Goal: Information Seeking & Learning: Check status

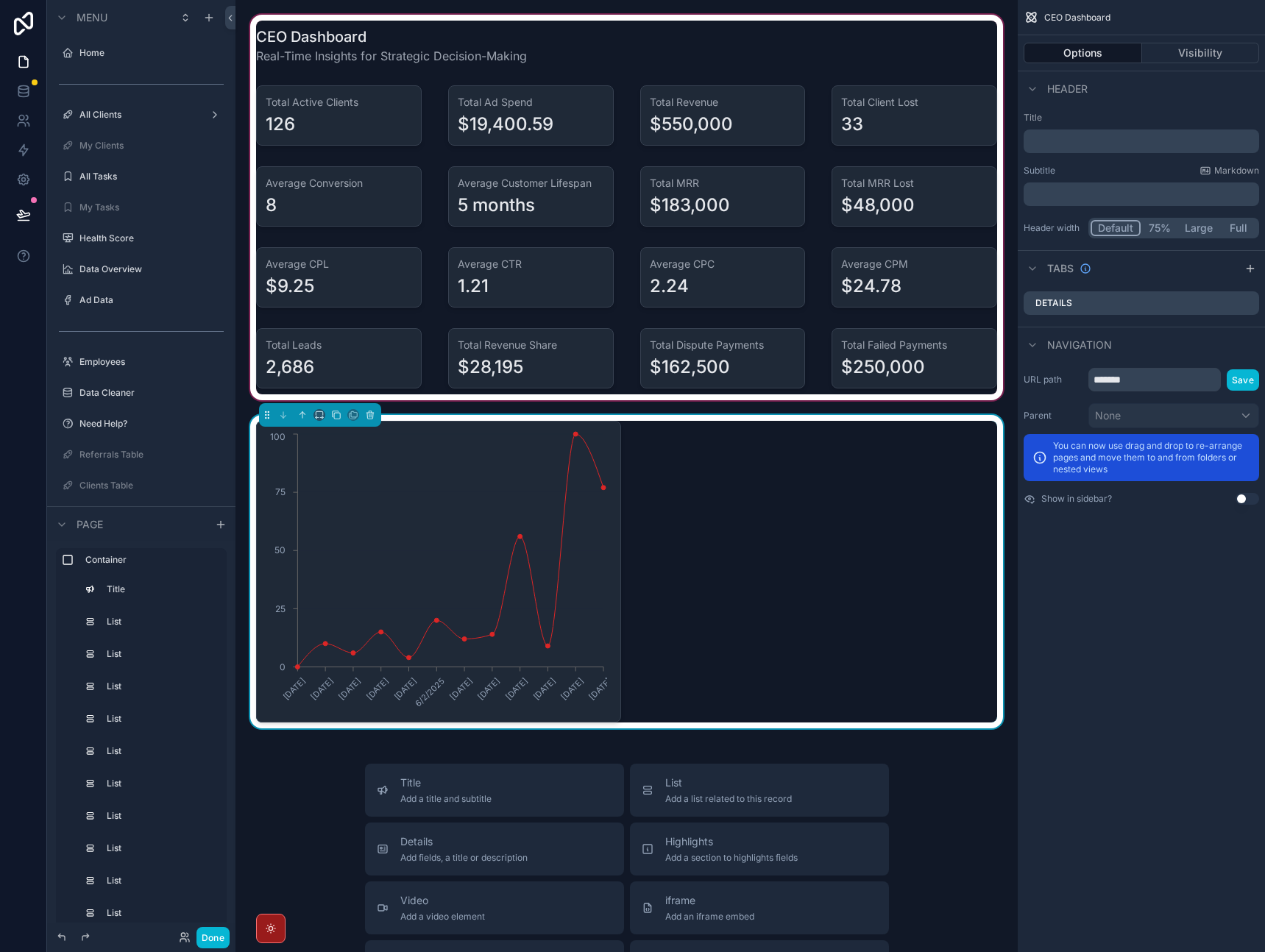
click at [725, 33] on div "scrollable content" at bounding box center [626, 207] width 758 height 392
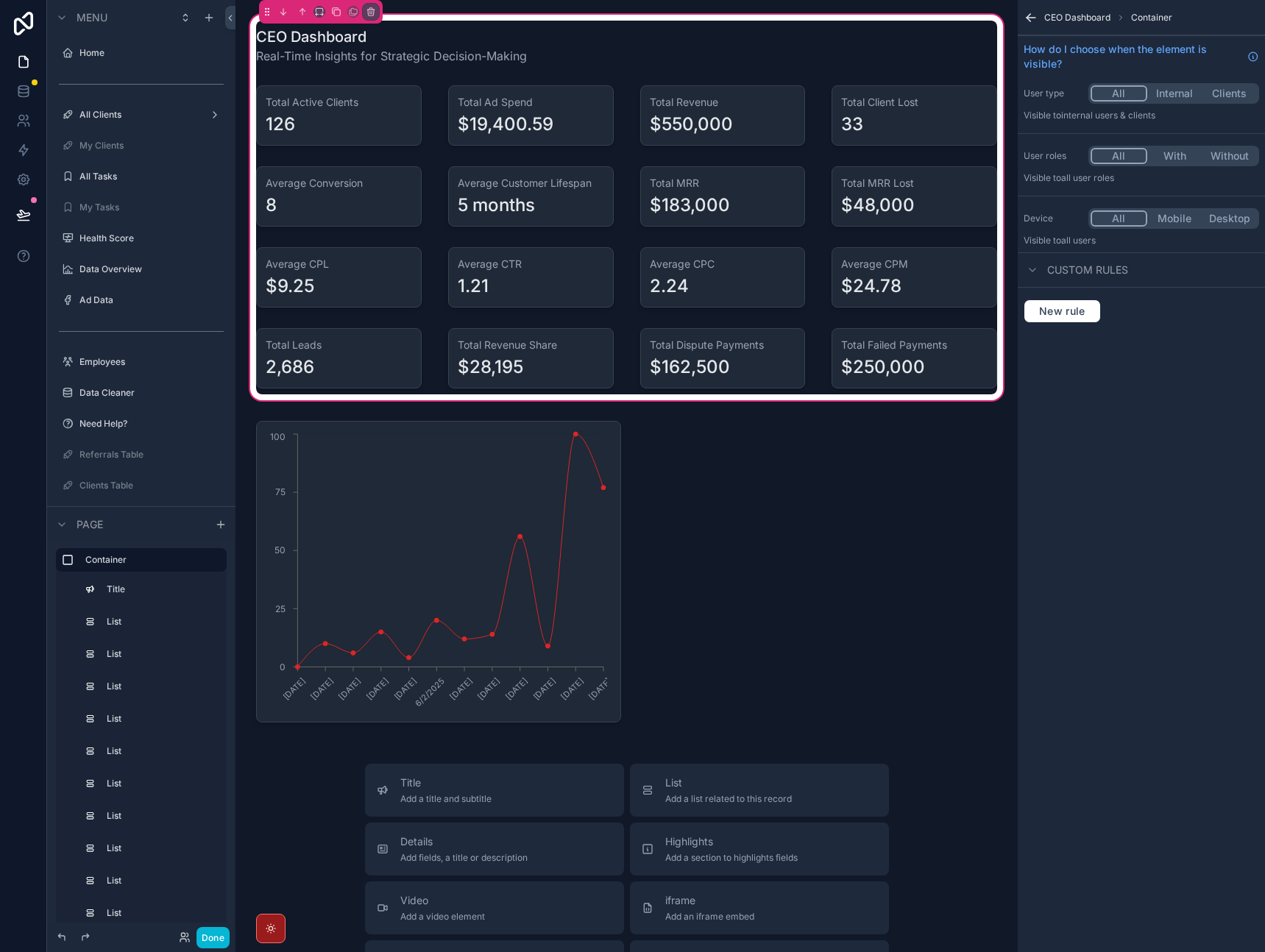
click at [619, 80] on div "CEO Dashboard Real-Time Insights for Strategic Decision-Making Total Active Cli…" at bounding box center [626, 207] width 758 height 374
click at [378, 109] on div "scrollable content" at bounding box center [338, 115] width 183 height 72
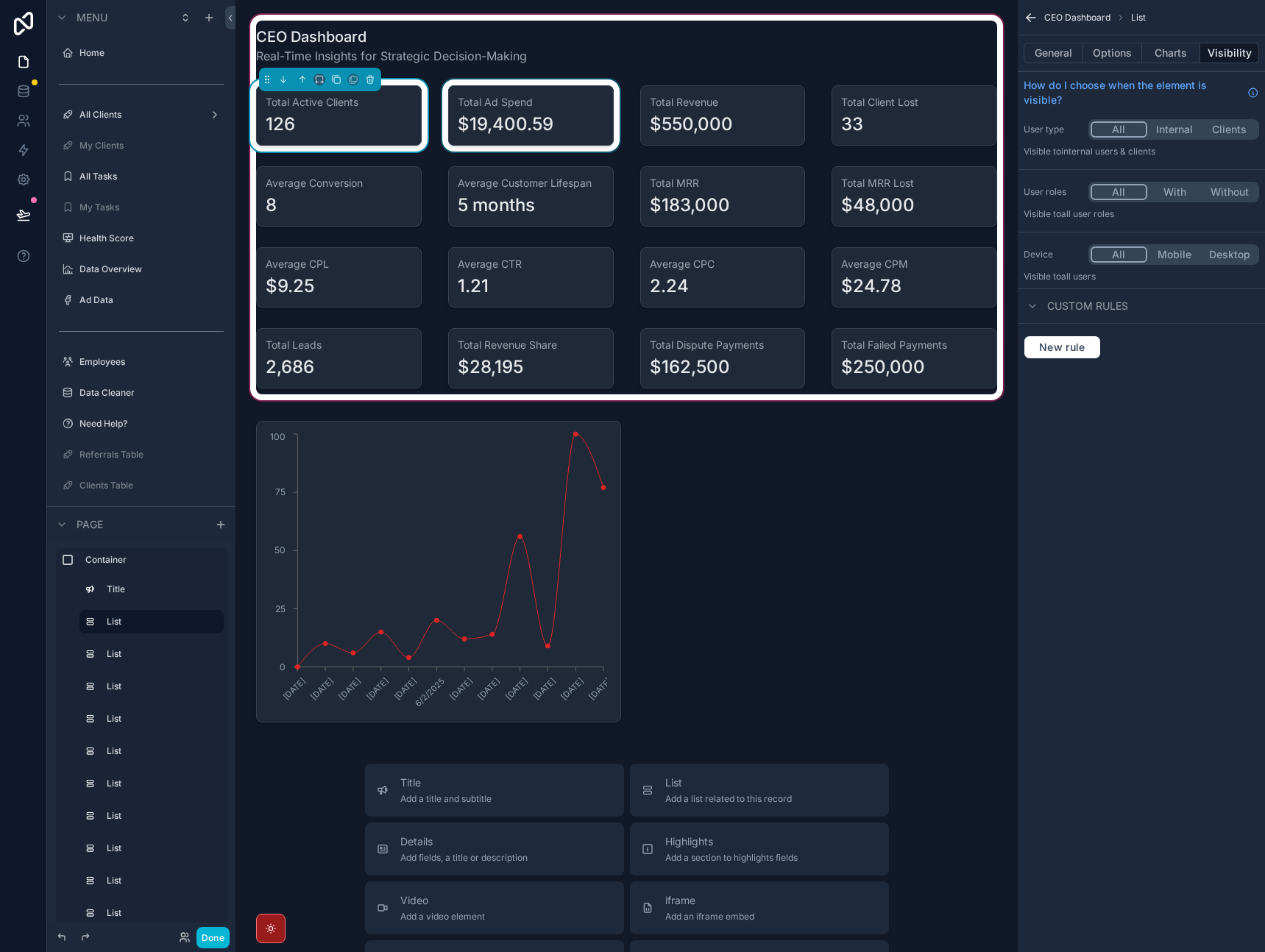
click at [565, 126] on div "scrollable content" at bounding box center [530, 115] width 183 height 72
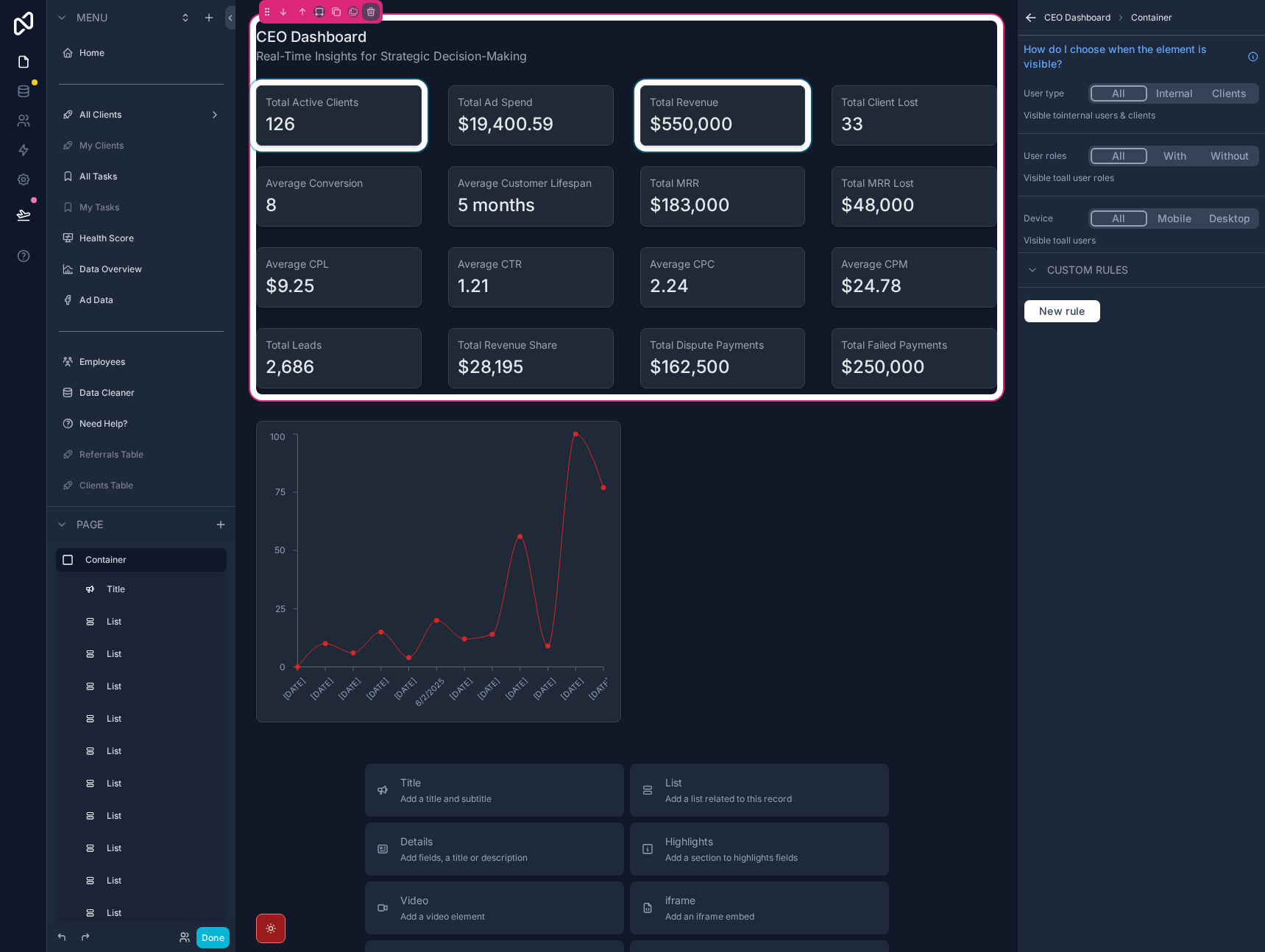
click at [700, 130] on div "scrollable content" at bounding box center [722, 115] width 183 height 72
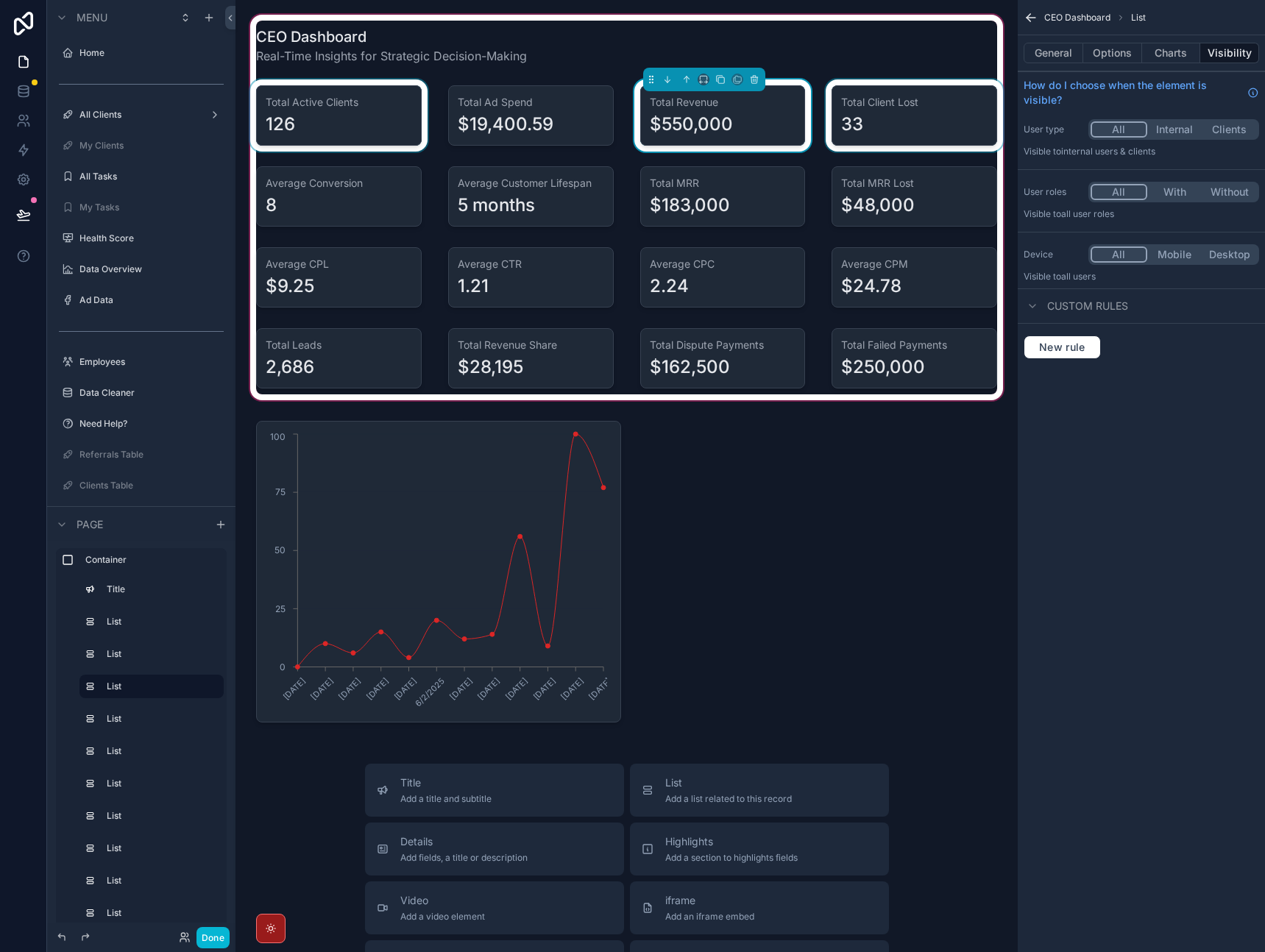
click at [840, 136] on div "scrollable content" at bounding box center [914, 115] width 183 height 72
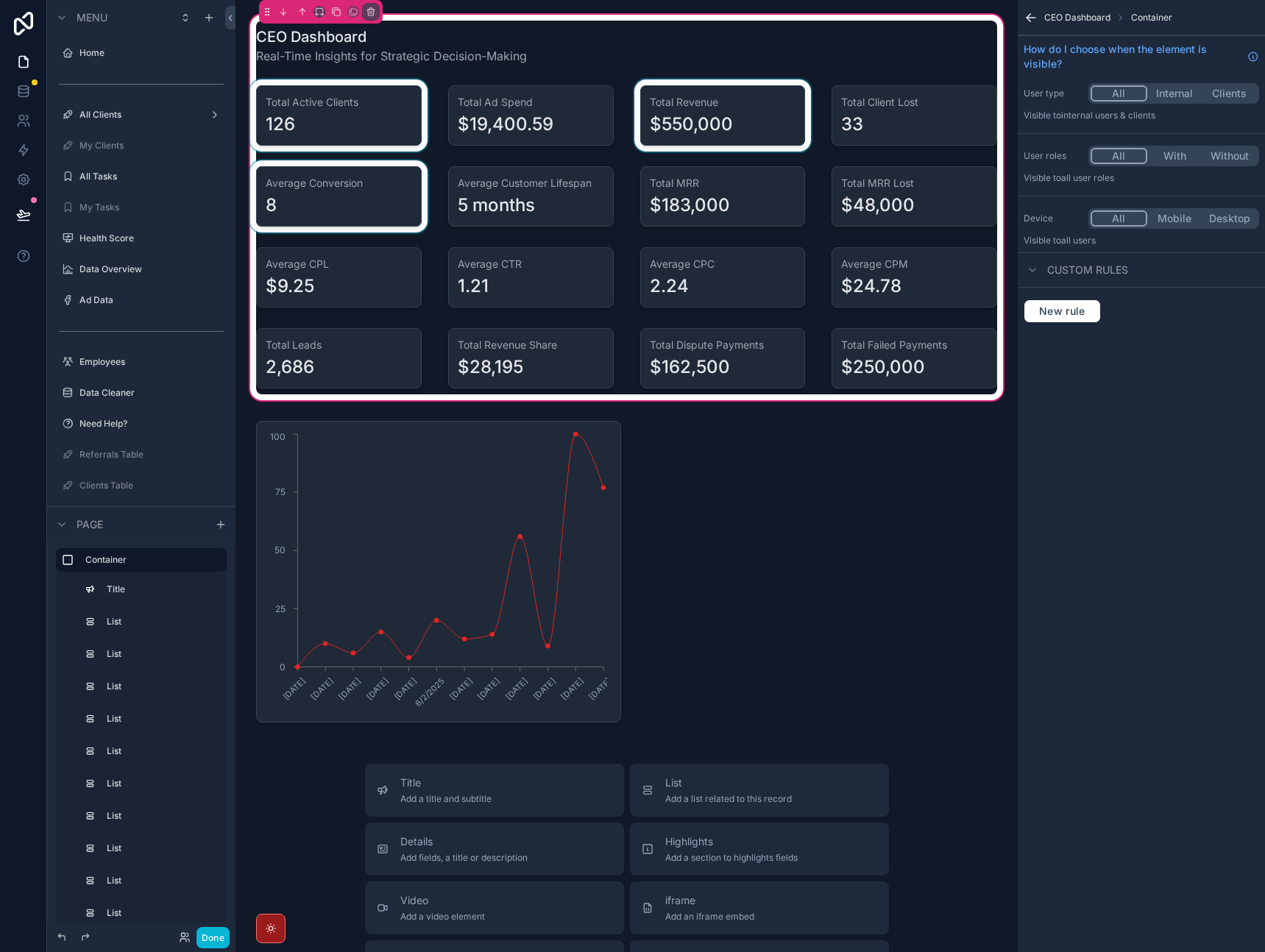
click at [374, 206] on div "scrollable content" at bounding box center [338, 196] width 183 height 72
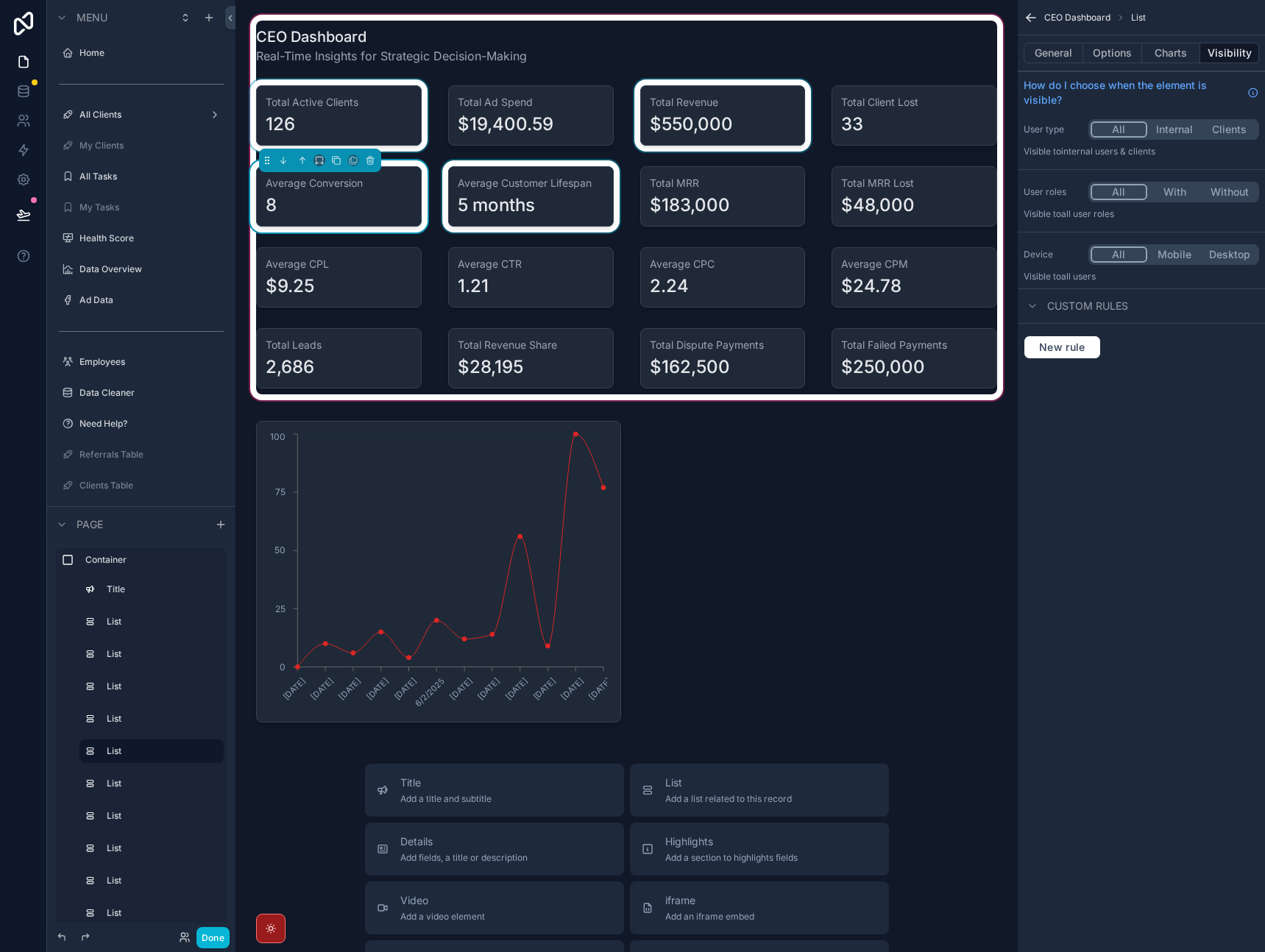
click at [571, 218] on div "scrollable content" at bounding box center [530, 196] width 183 height 72
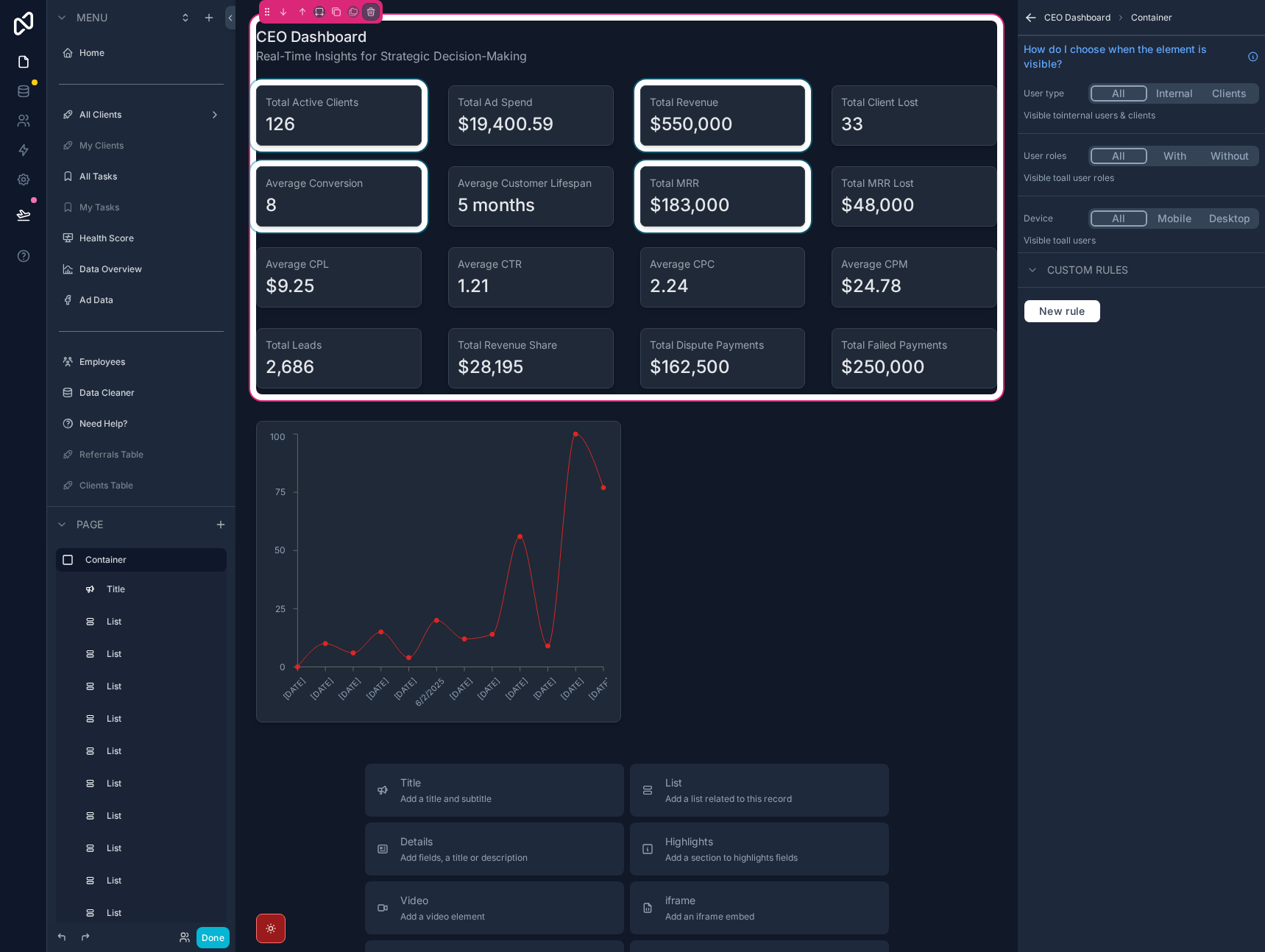
click at [747, 213] on div "scrollable content" at bounding box center [722, 196] width 183 height 72
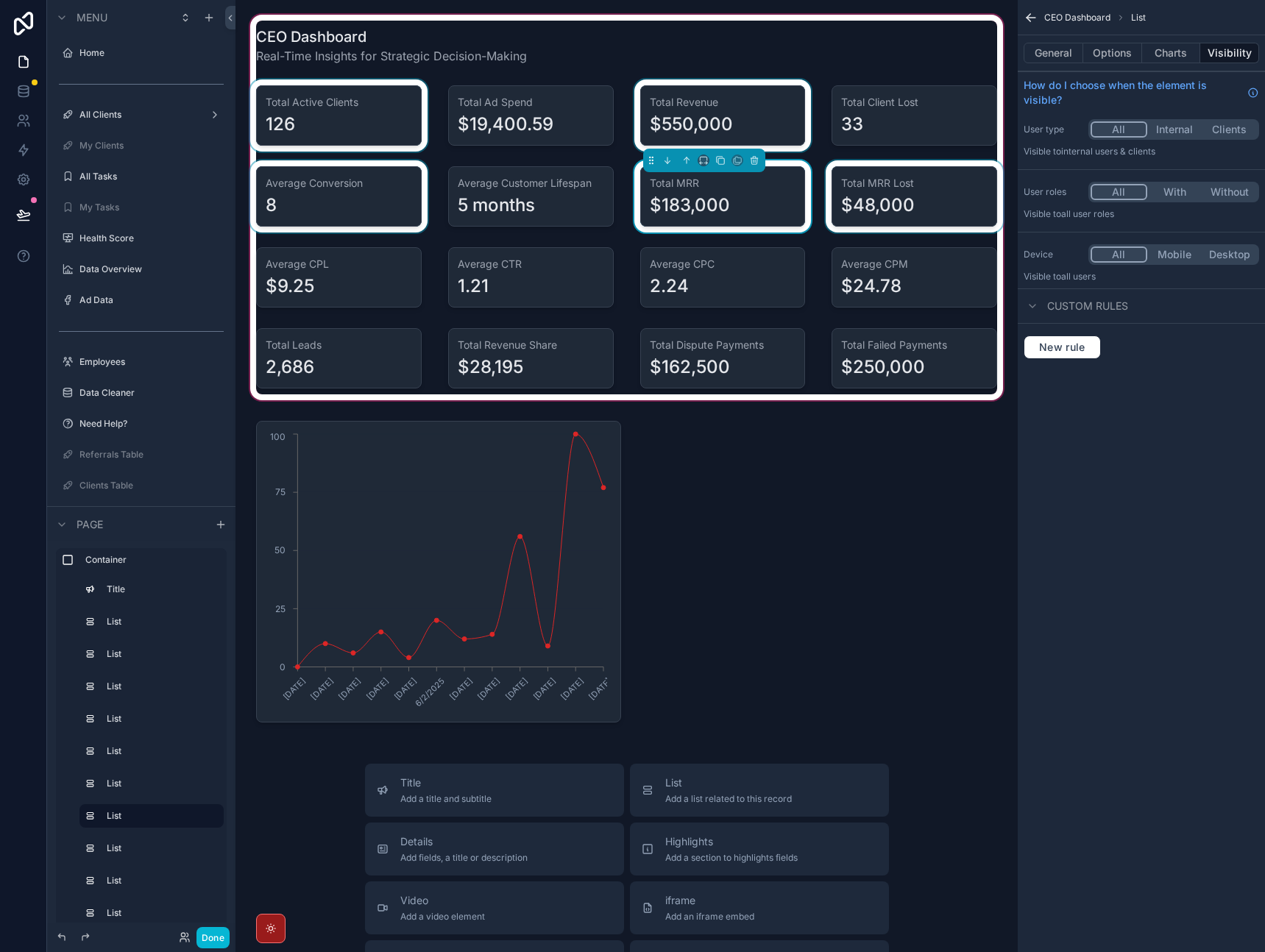
click at [877, 206] on div "scrollable content" at bounding box center [914, 196] width 183 height 72
click at [882, 208] on div "scrollable content" at bounding box center [914, 196] width 183 height 72
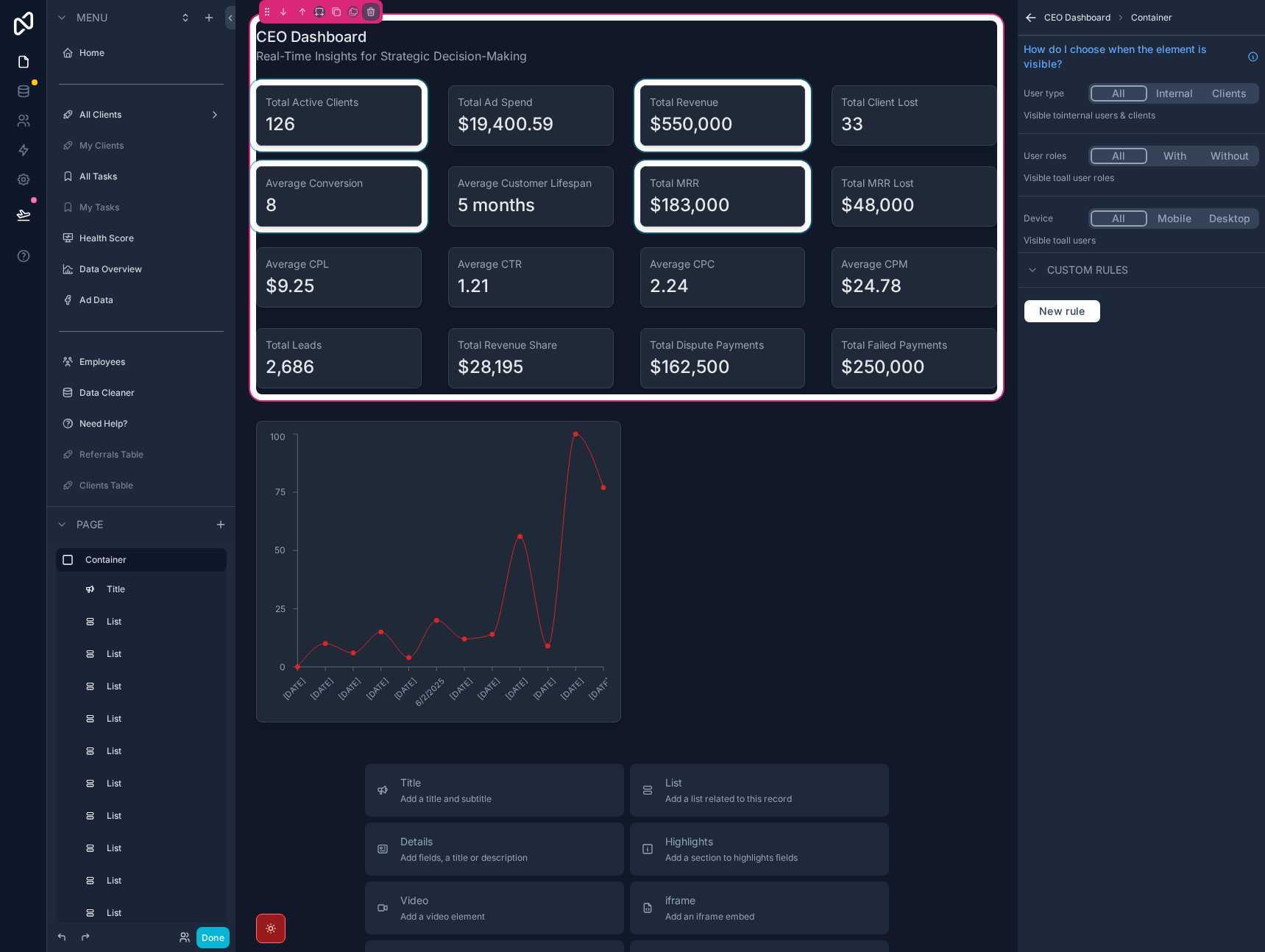
click at [739, 211] on div "scrollable content" at bounding box center [722, 196] width 183 height 72
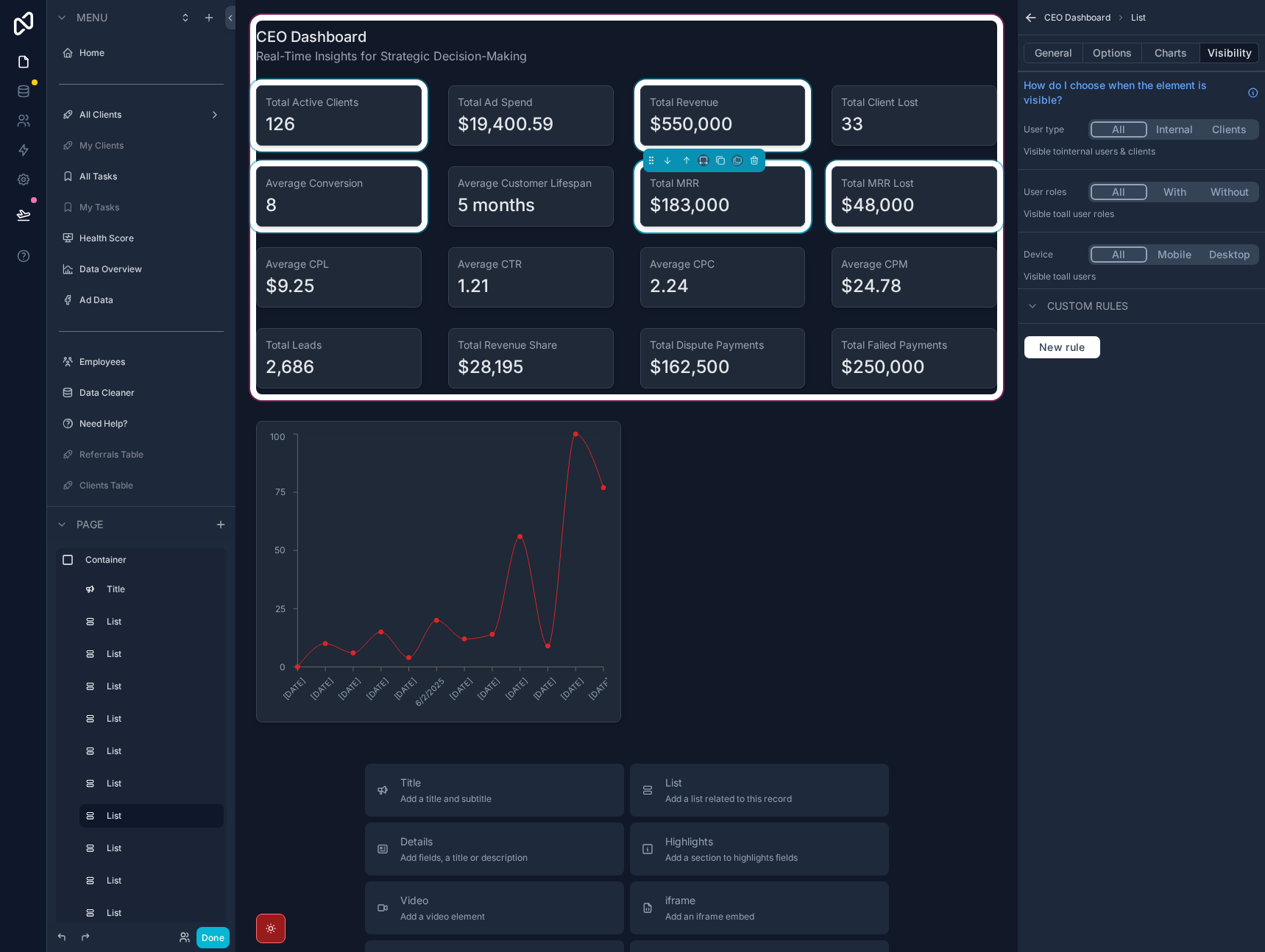
click at [896, 212] on div "scrollable content" at bounding box center [914, 196] width 183 height 72
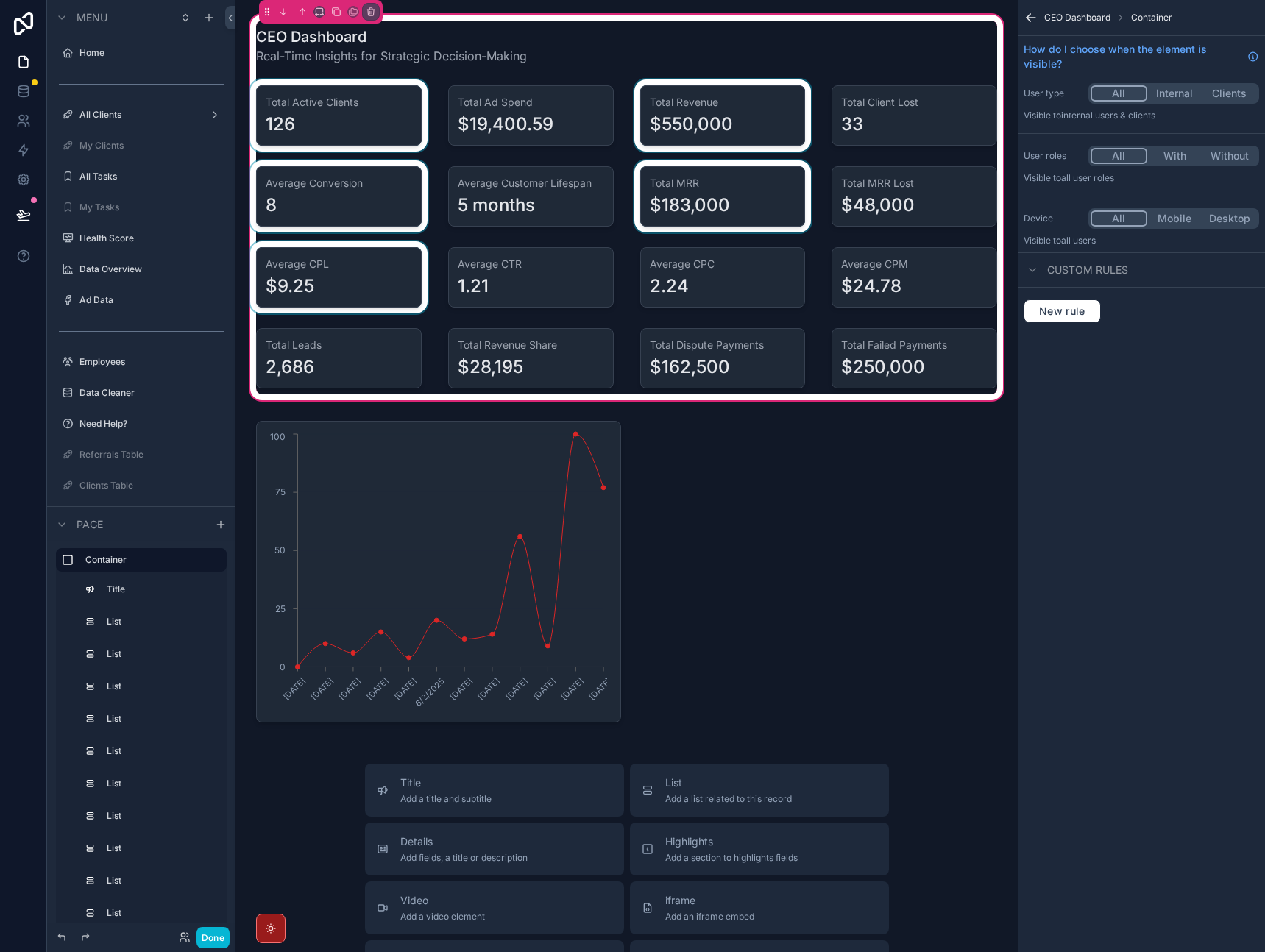
click at [384, 281] on div "scrollable content" at bounding box center [338, 277] width 183 height 72
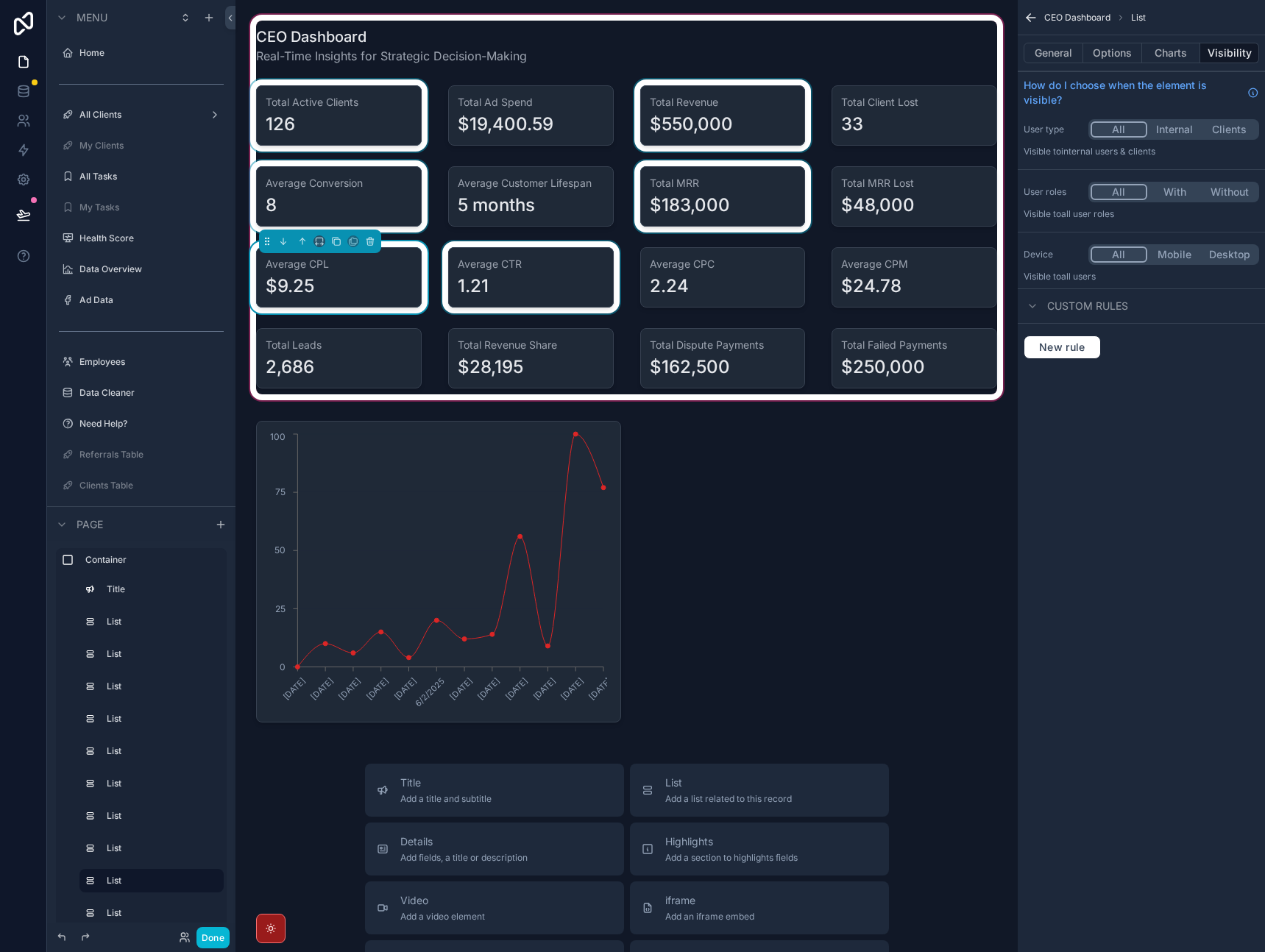
click at [554, 280] on div "scrollable content" at bounding box center [530, 277] width 183 height 72
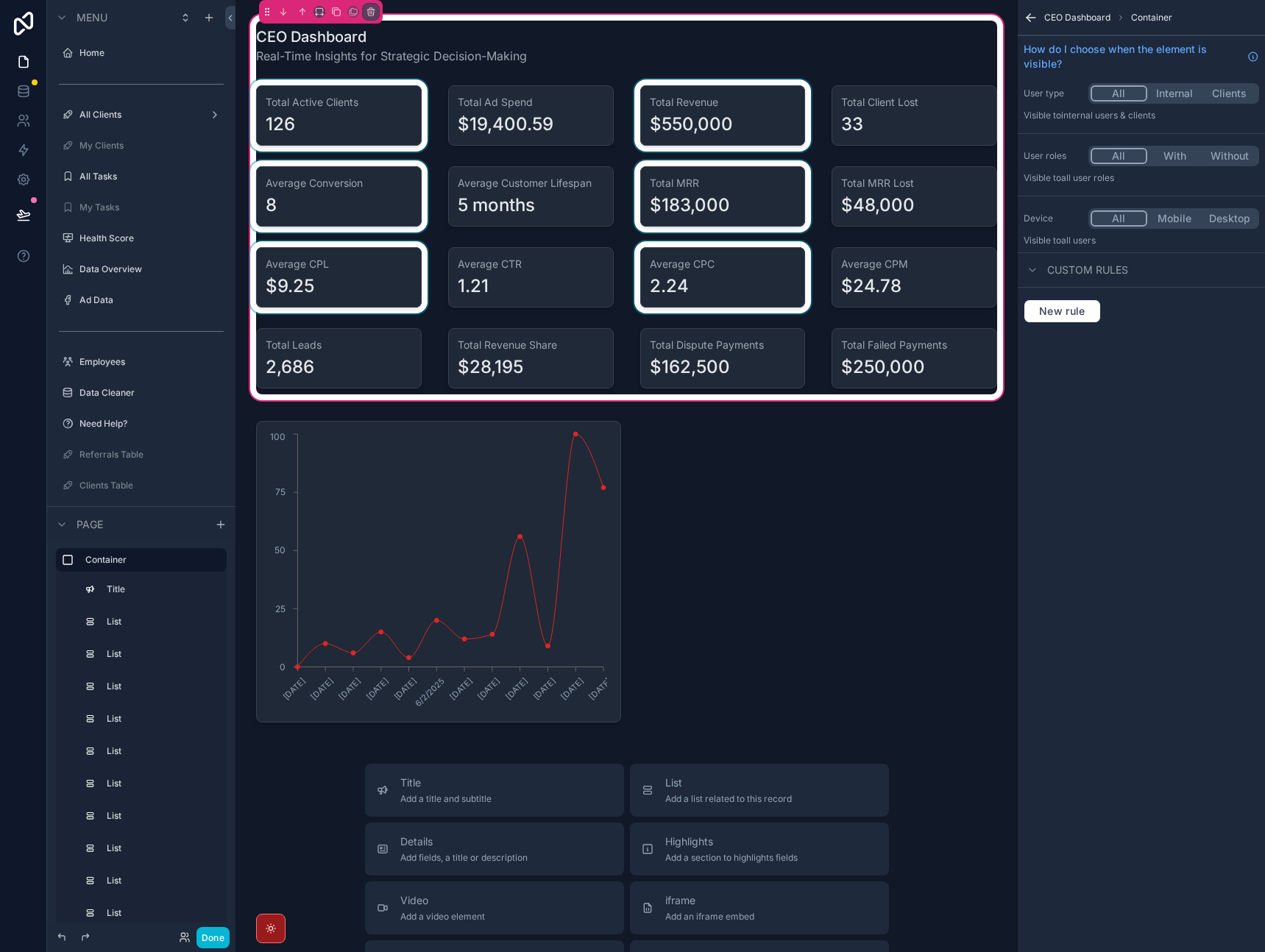
click at [723, 290] on div "scrollable content" at bounding box center [722, 277] width 183 height 72
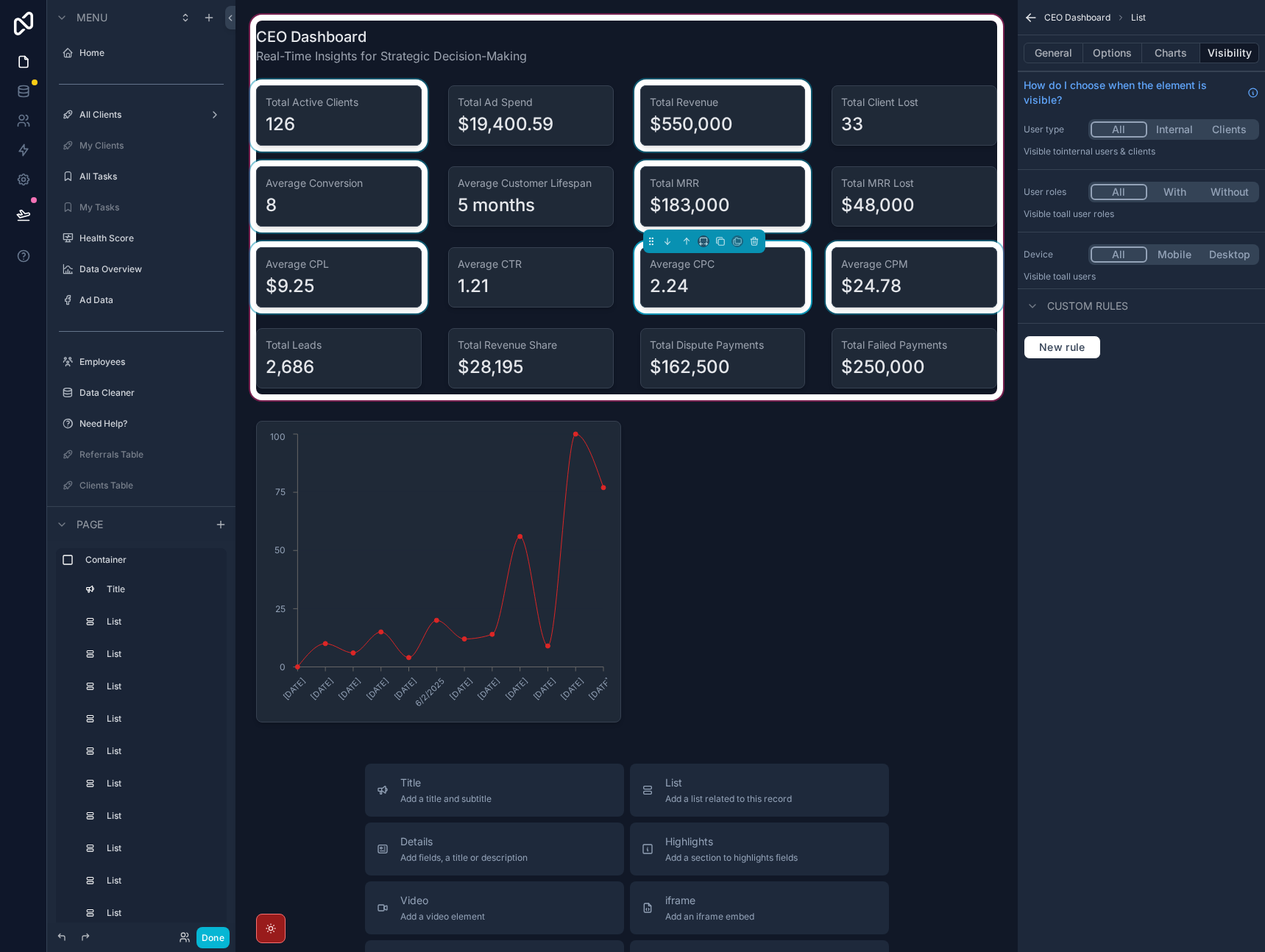
click at [866, 293] on div "scrollable content" at bounding box center [914, 277] width 183 height 72
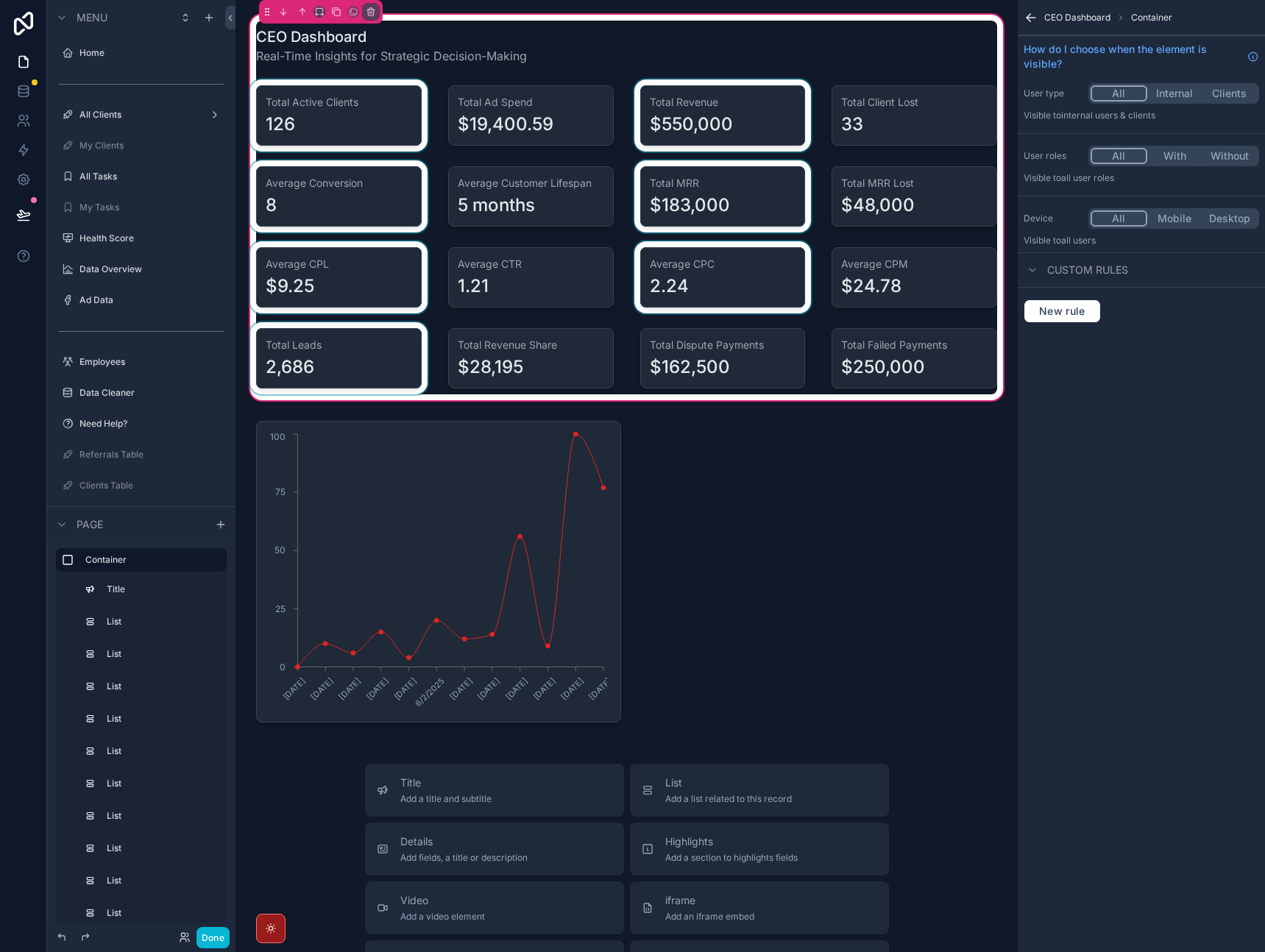
click at [383, 362] on div "scrollable content" at bounding box center [338, 359] width 183 height 72
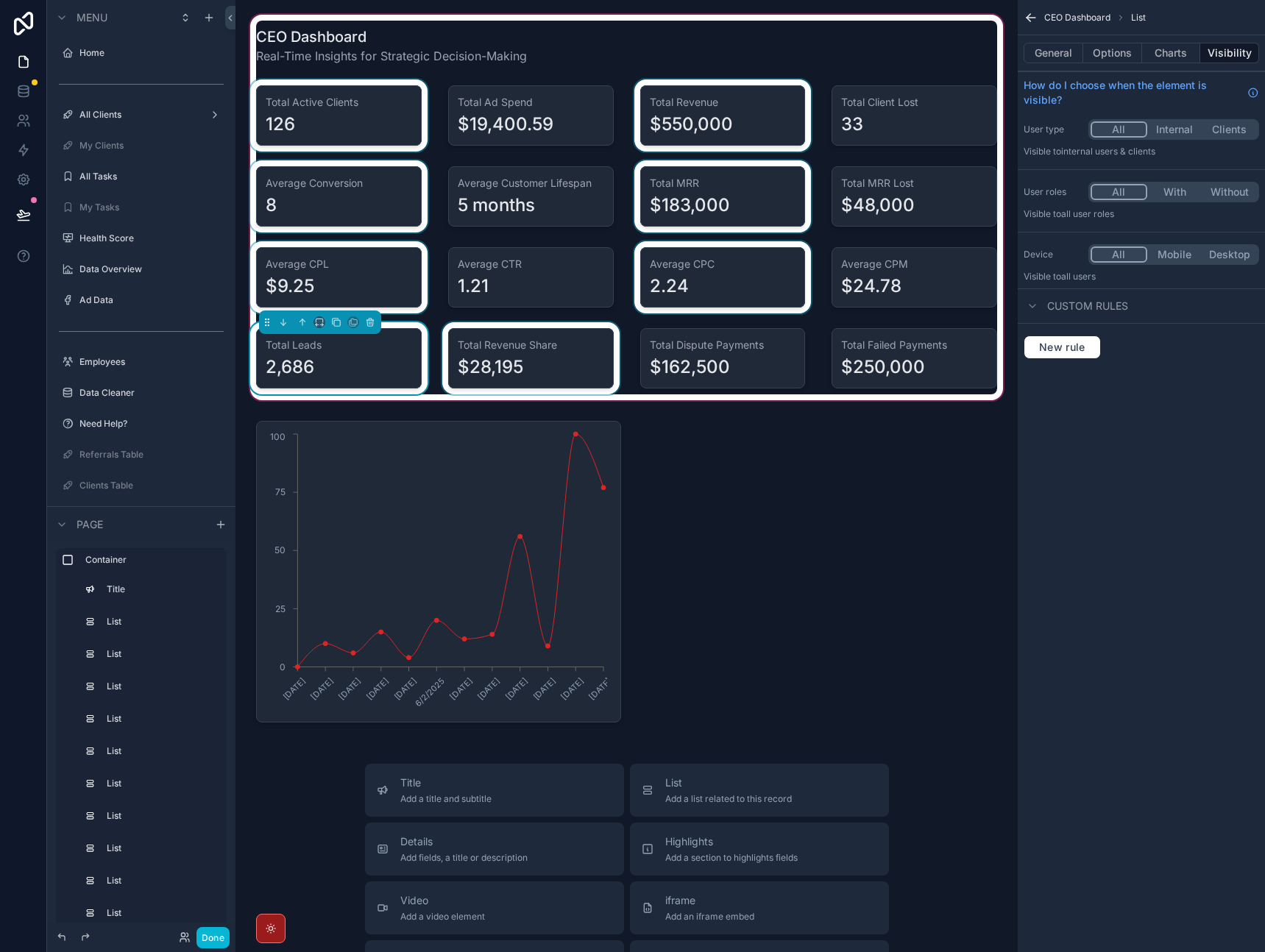
click at [573, 369] on div "scrollable content" at bounding box center [530, 359] width 183 height 72
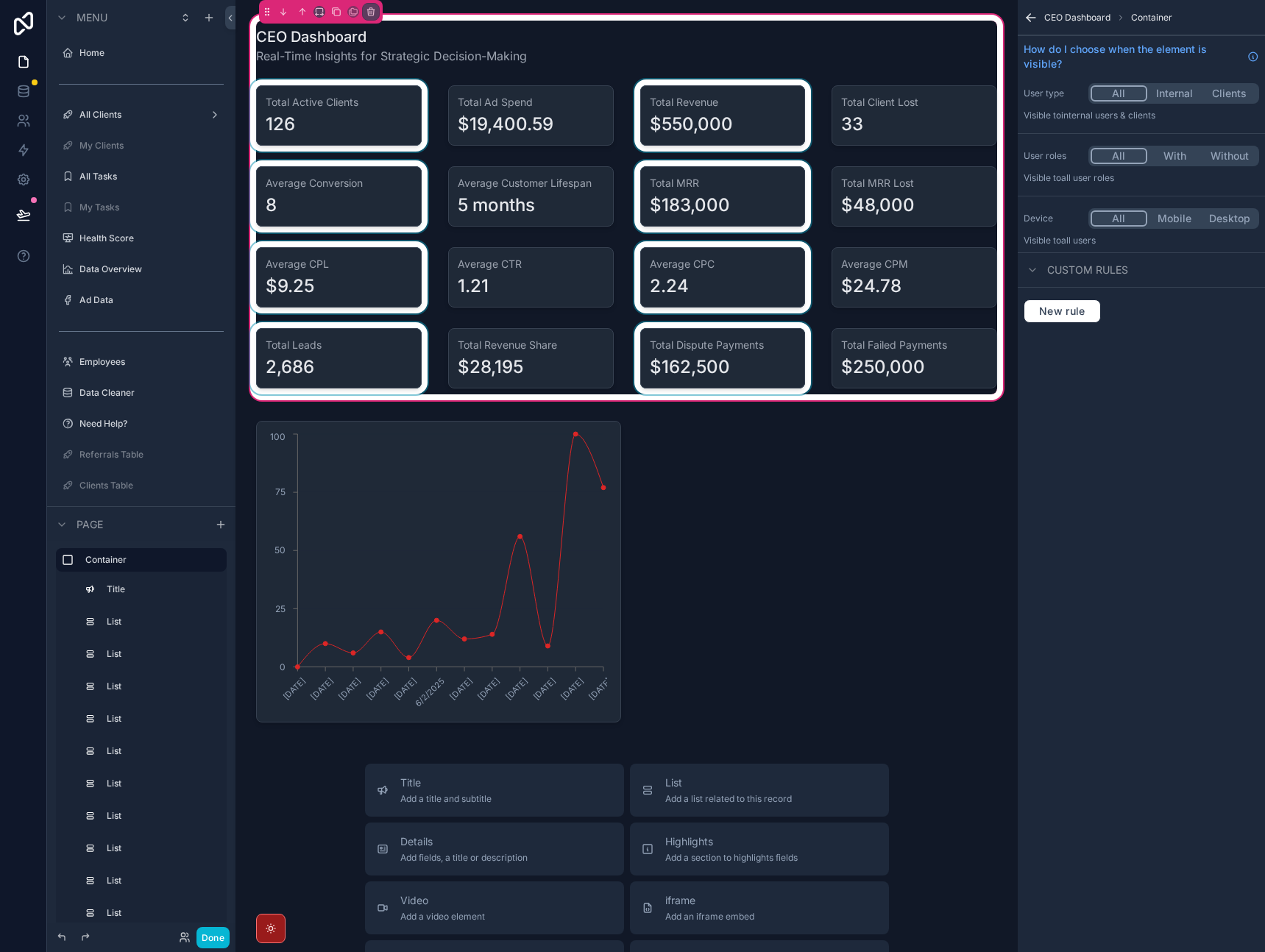
click at [714, 376] on div "scrollable content" at bounding box center [722, 359] width 183 height 72
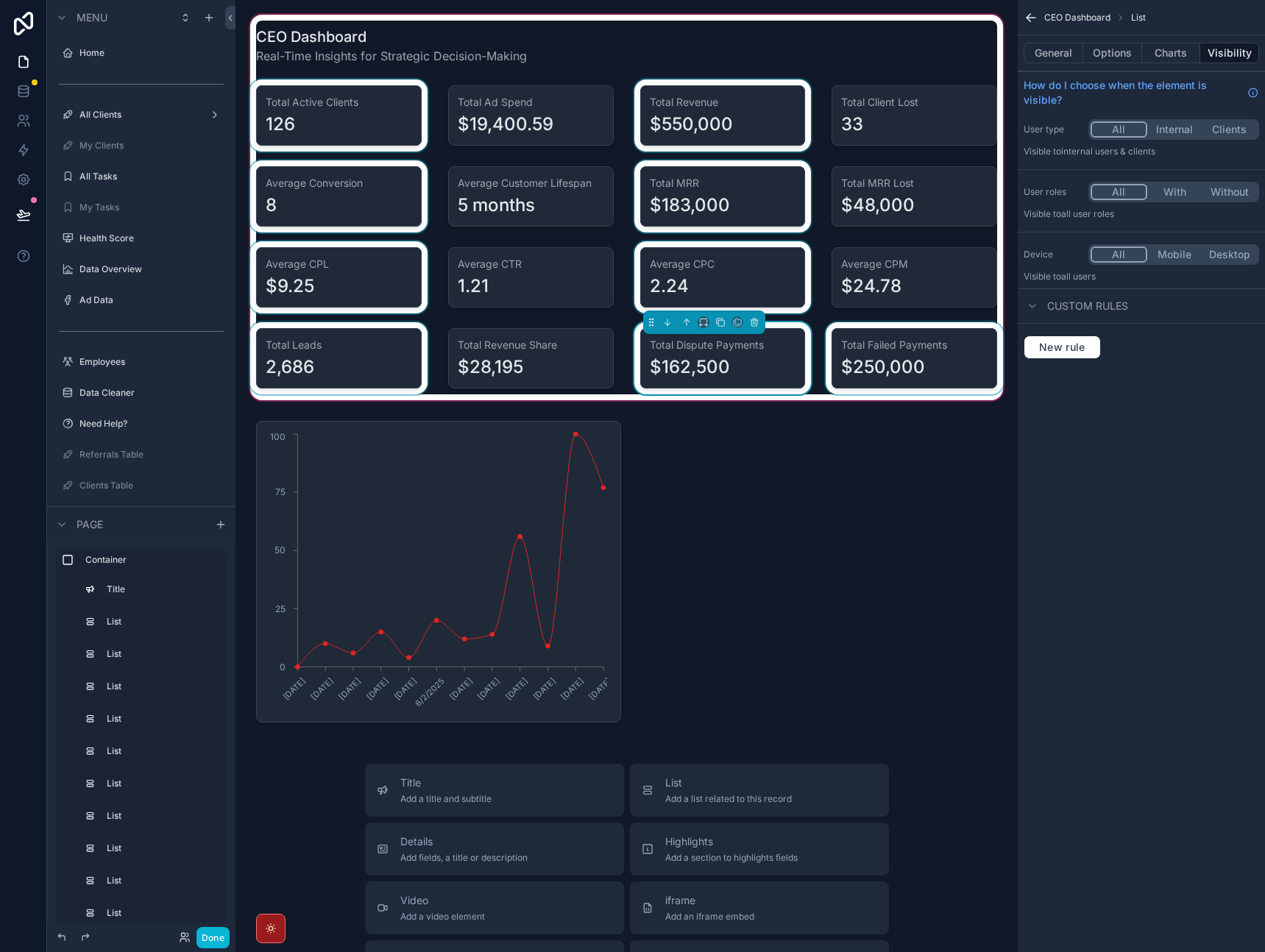
click at [875, 366] on div "scrollable content" at bounding box center [914, 359] width 183 height 72
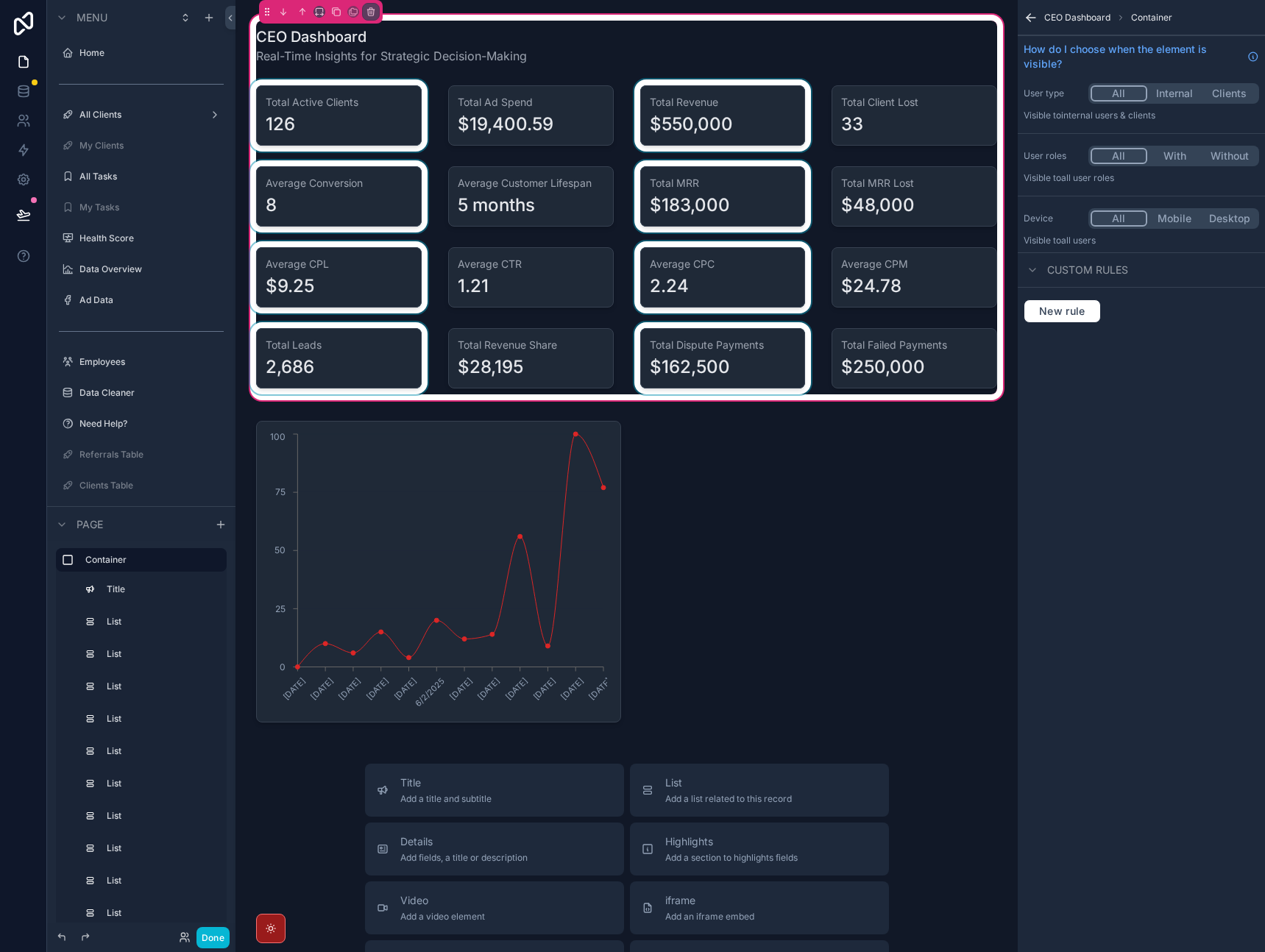
click at [1139, 452] on div "CEO Dashboard Container How do I choose when the element is visible? User type …" at bounding box center [1141, 476] width 247 height 952
click at [1143, 461] on div "CEO Dashboard Container How do I choose when the element is visible? User type …" at bounding box center [1141, 476] width 247 height 952
click at [1029, 20] on icon "scrollable content" at bounding box center [1031, 17] width 14 height 14
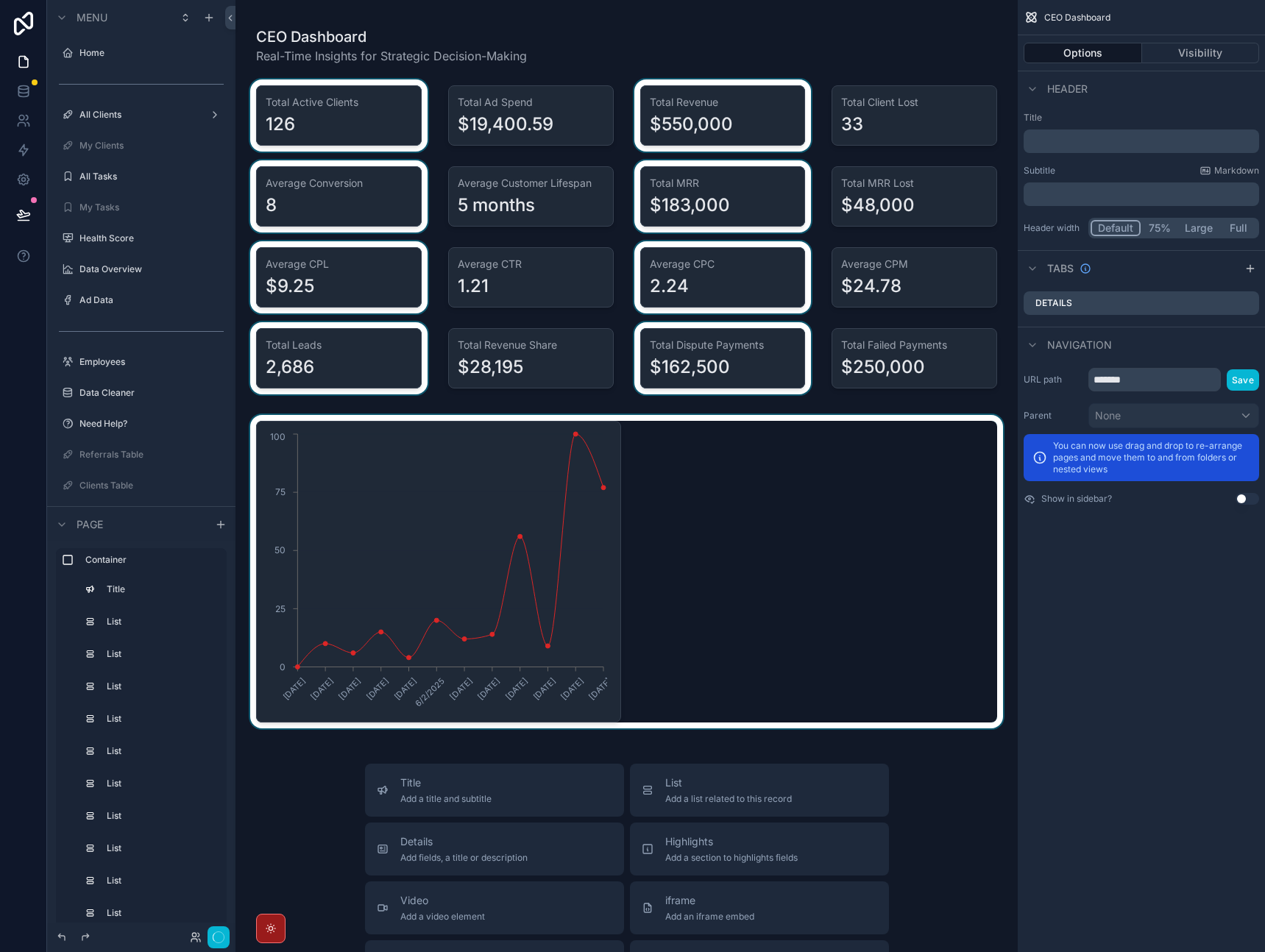
click at [768, 526] on div "scrollable content" at bounding box center [626, 572] width 758 height 313
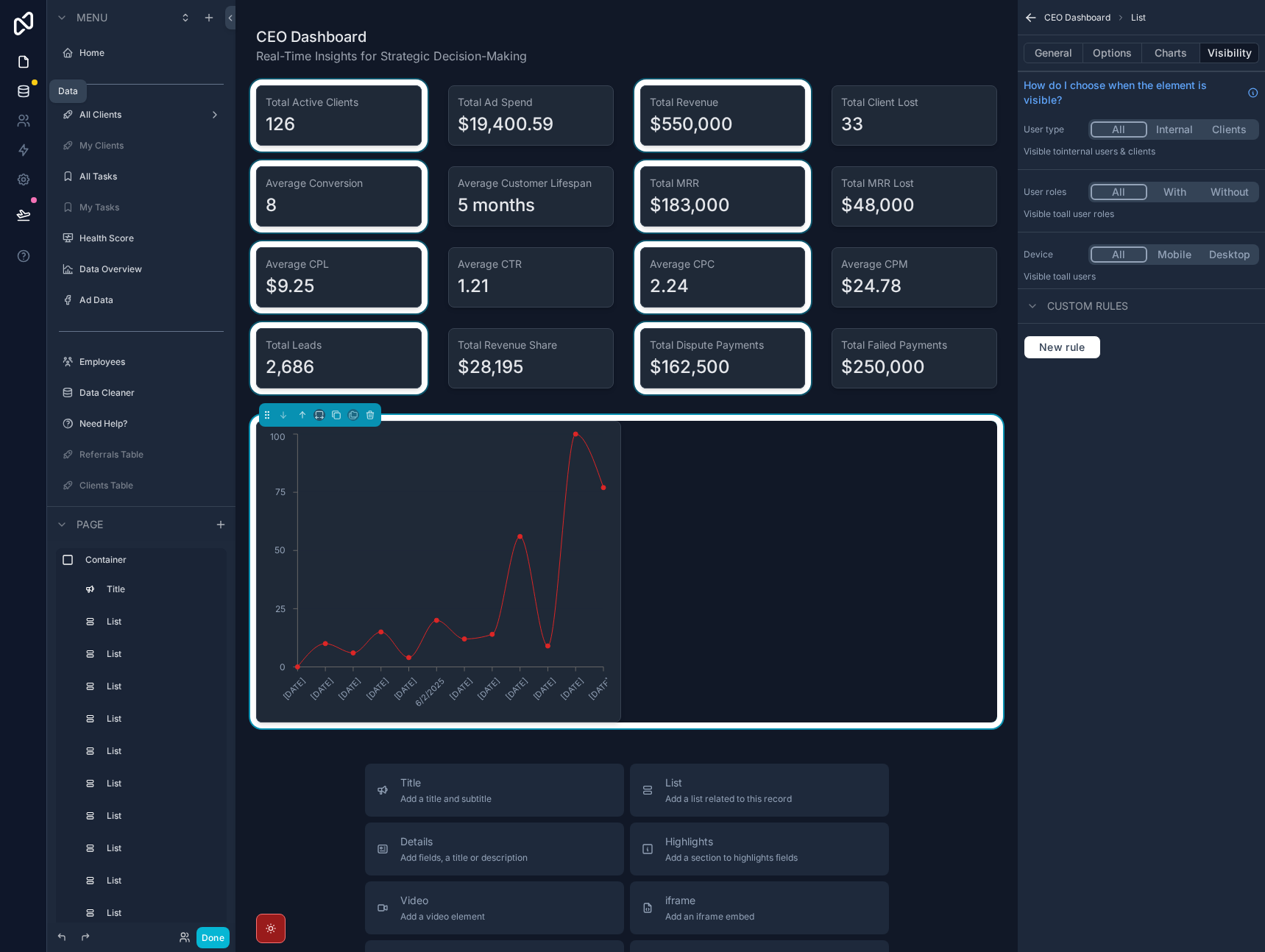
click at [29, 88] on icon at bounding box center [23, 91] width 14 height 14
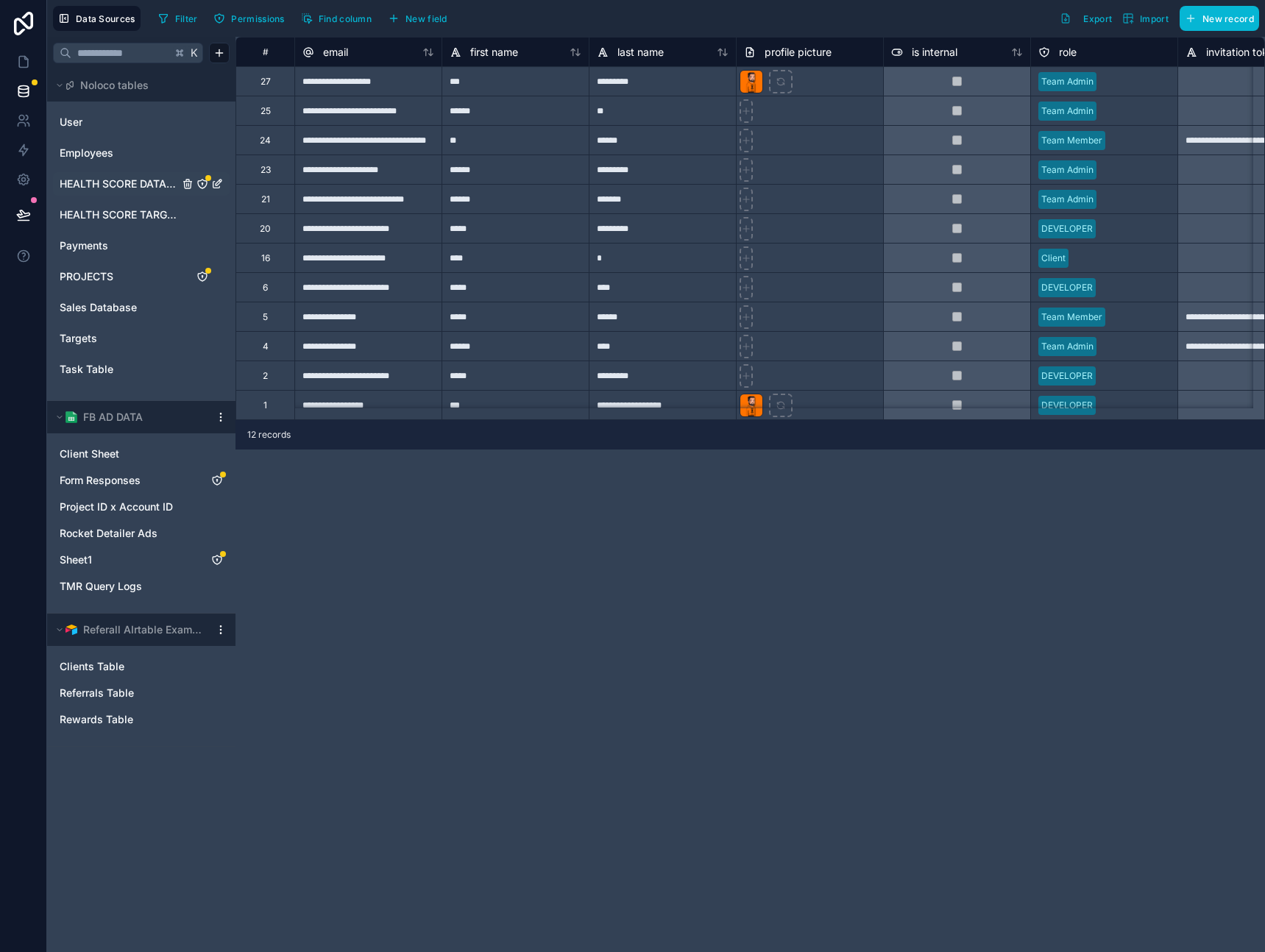
click at [97, 186] on span "HEALTH SCORE DATABASE" at bounding box center [119, 184] width 119 height 14
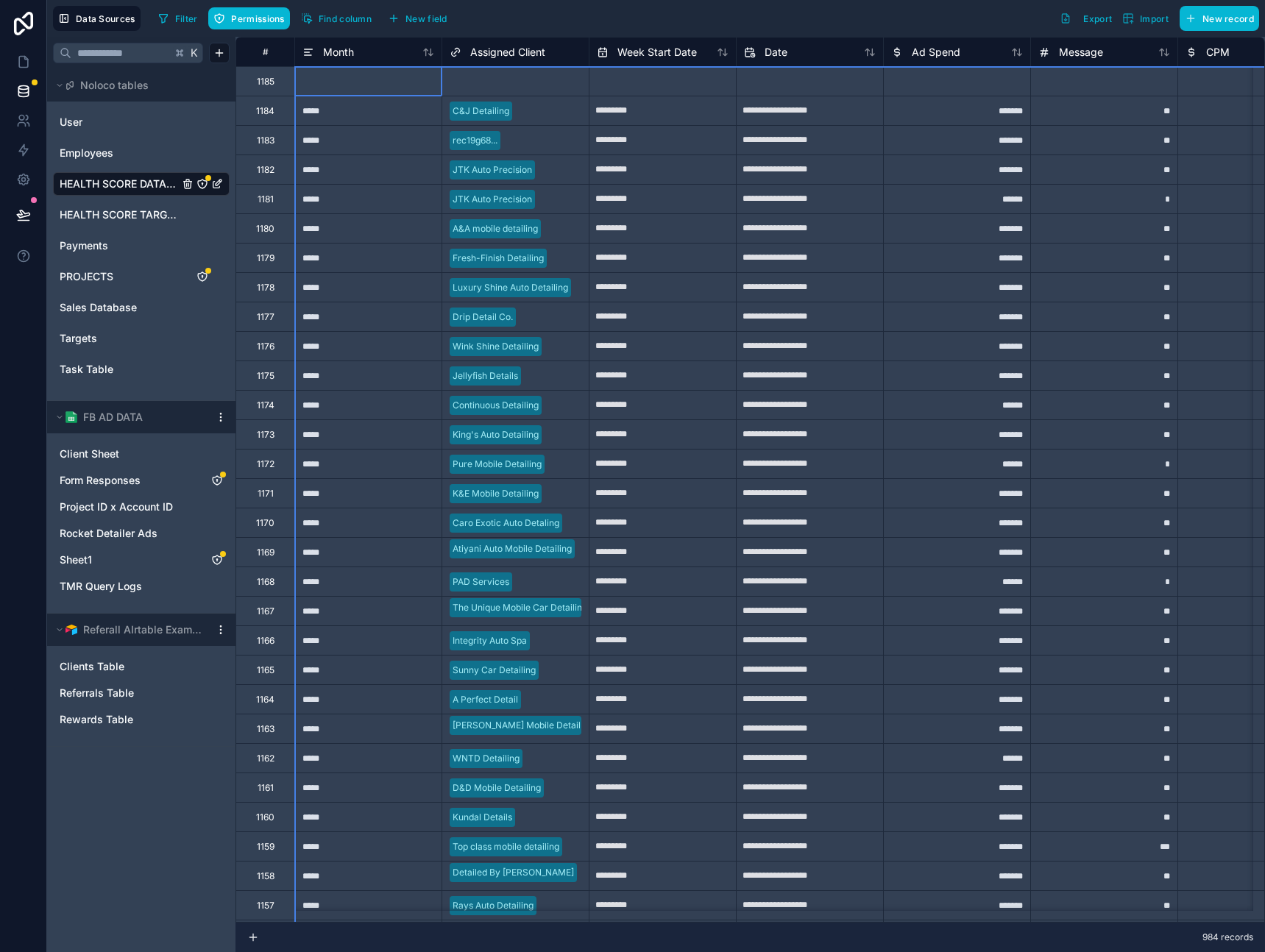
drag, startPoint x: 250, startPoint y: 44, endPoint x: 434, endPoint y: 56, distance: 184.4
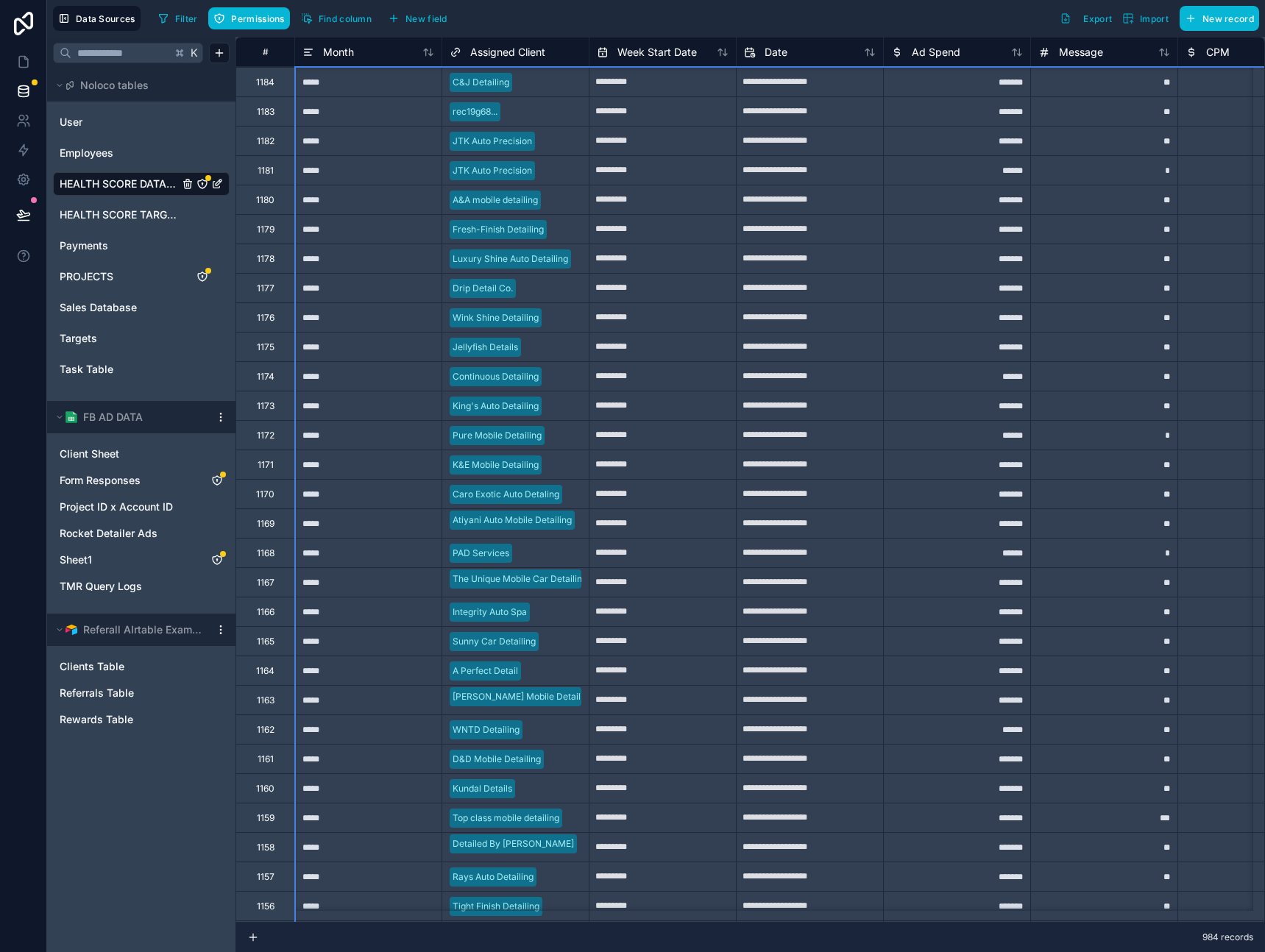
click at [544, 91] on div "C&J Detailing" at bounding box center [516, 83] width 147 height 22
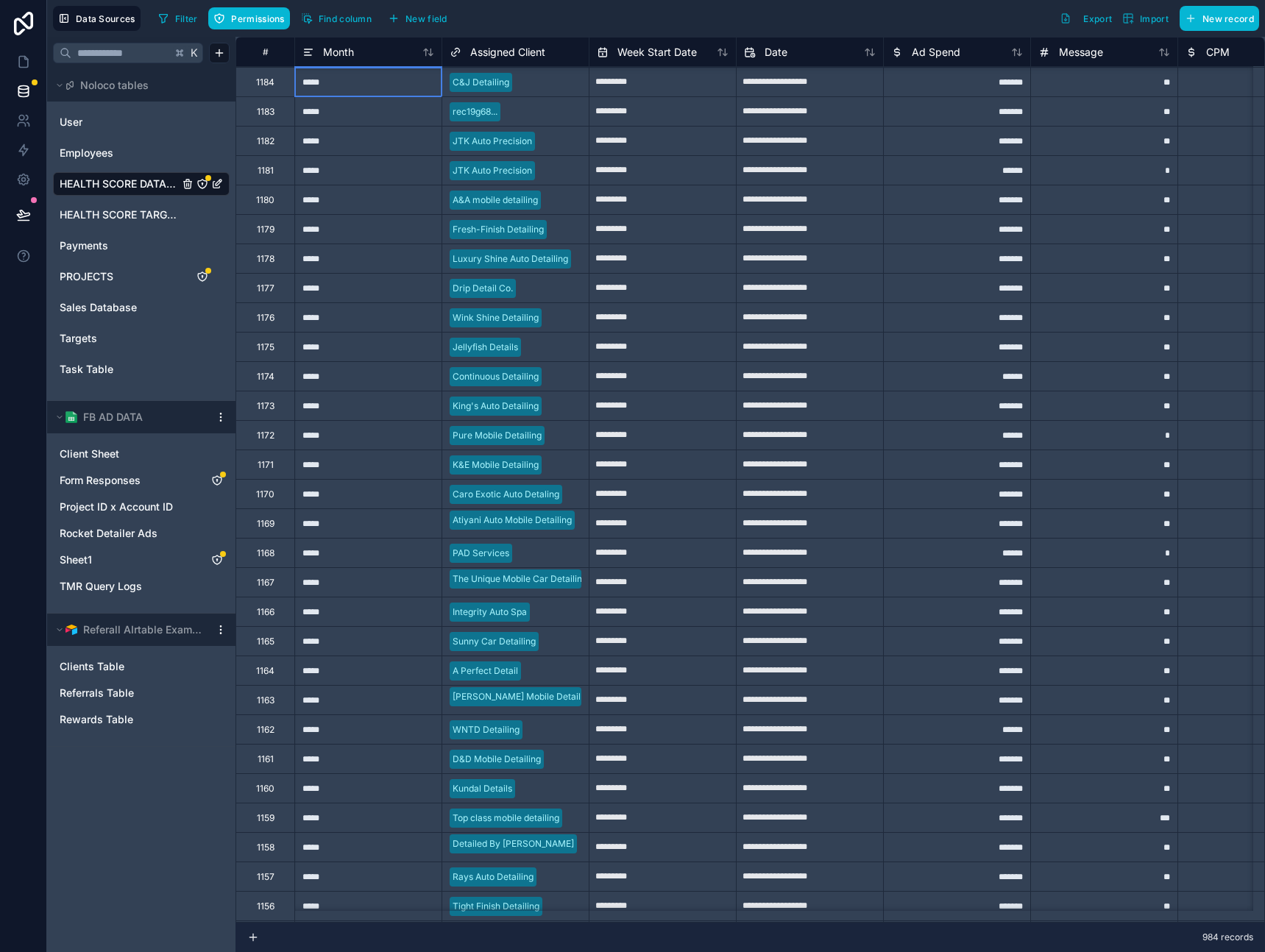
click at [403, 95] on div "*****" at bounding box center [367, 81] width 147 height 29
drag, startPoint x: 374, startPoint y: 120, endPoint x: 608, endPoint y: 120, distance: 234.0
click at [381, 230] on div "*****" at bounding box center [367, 228] width 147 height 29
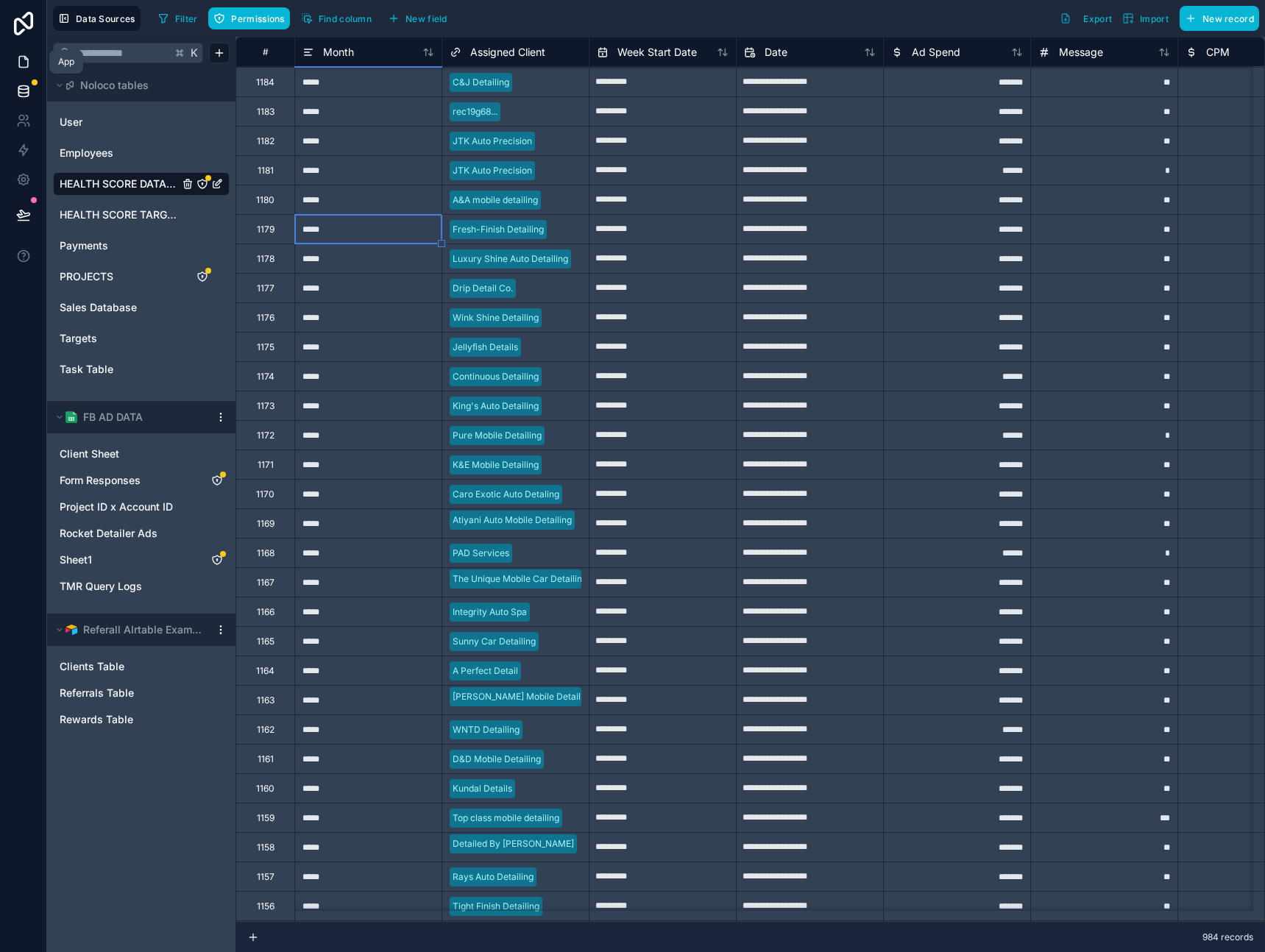
click at [23, 61] on icon at bounding box center [23, 62] width 14 height 14
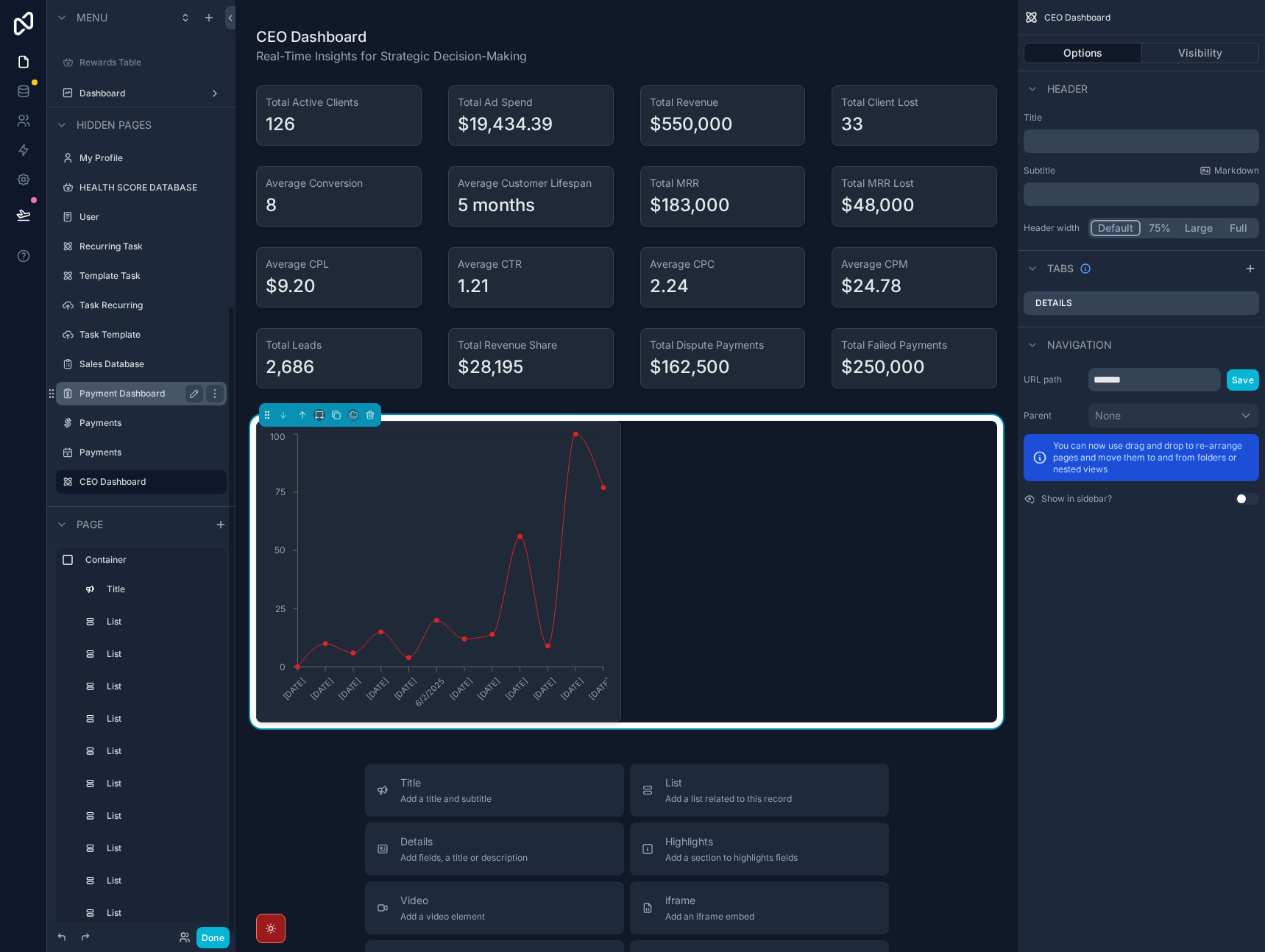
scroll to position [455, 0]
click at [138, 393] on label "Payment Dashboard" at bounding box center [138, 393] width 118 height 12
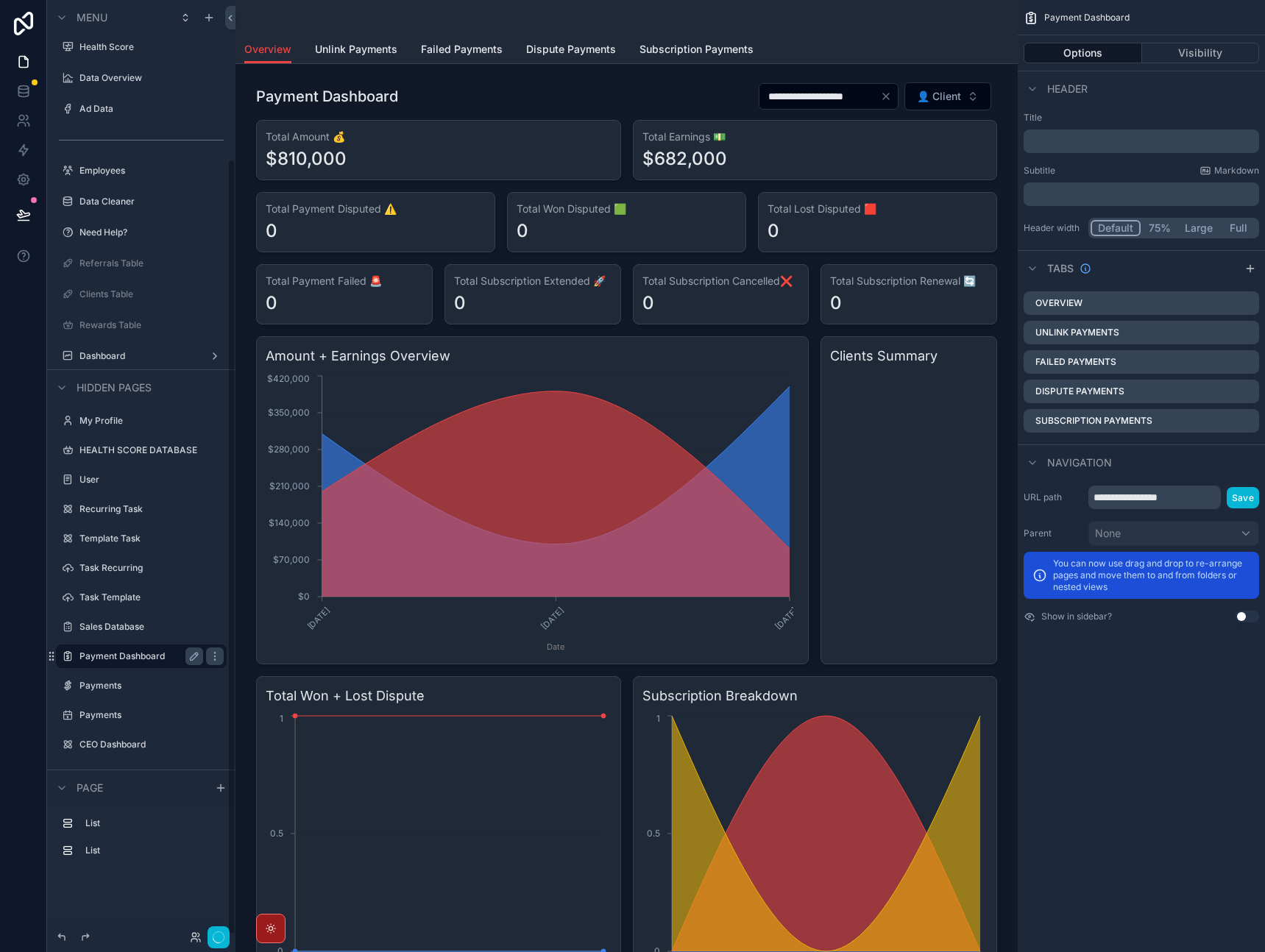
scroll to position [191, 0]
click at [217, 937] on button "Done" at bounding box center [212, 937] width 33 height 21
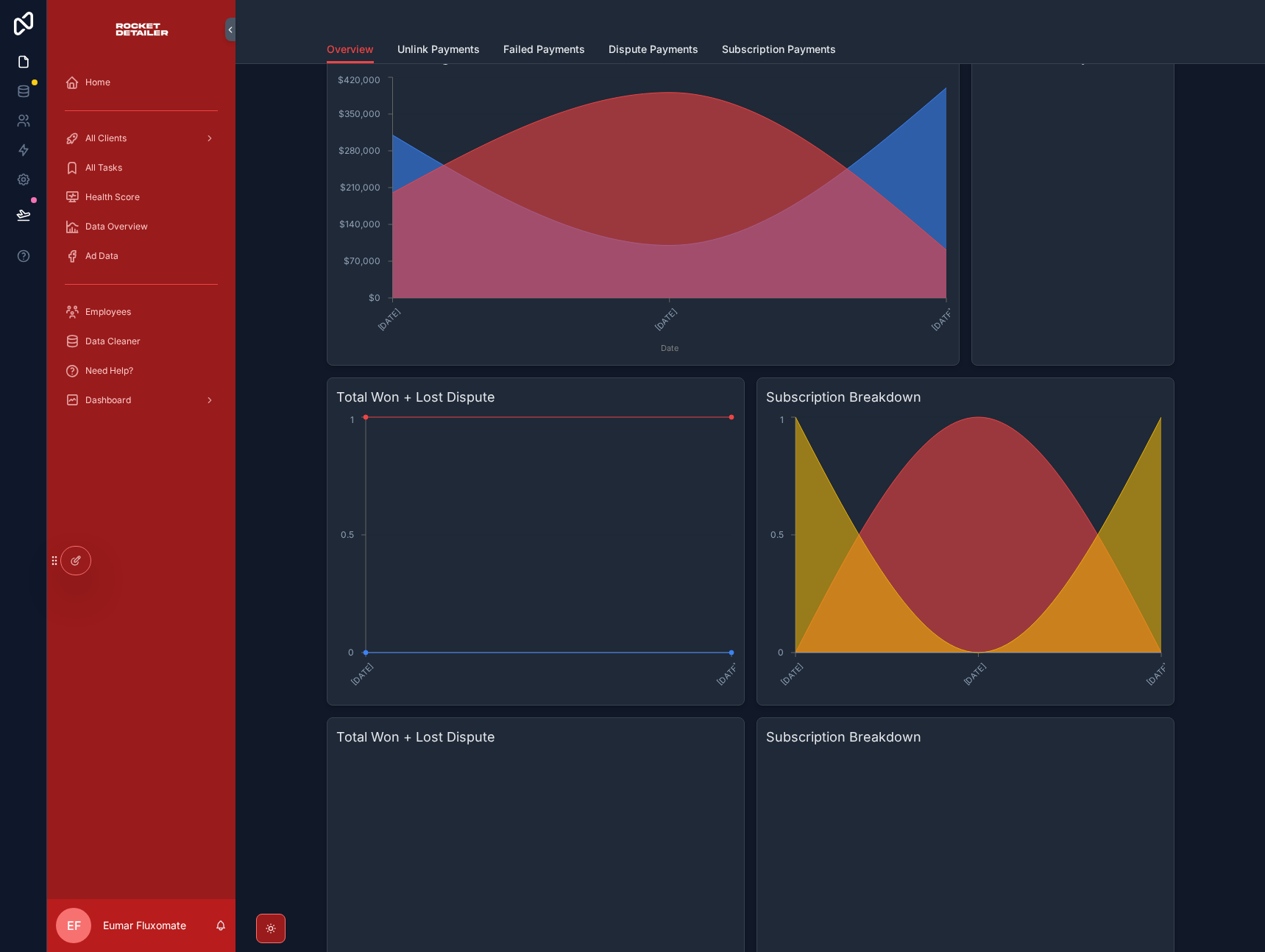
scroll to position [0, 0]
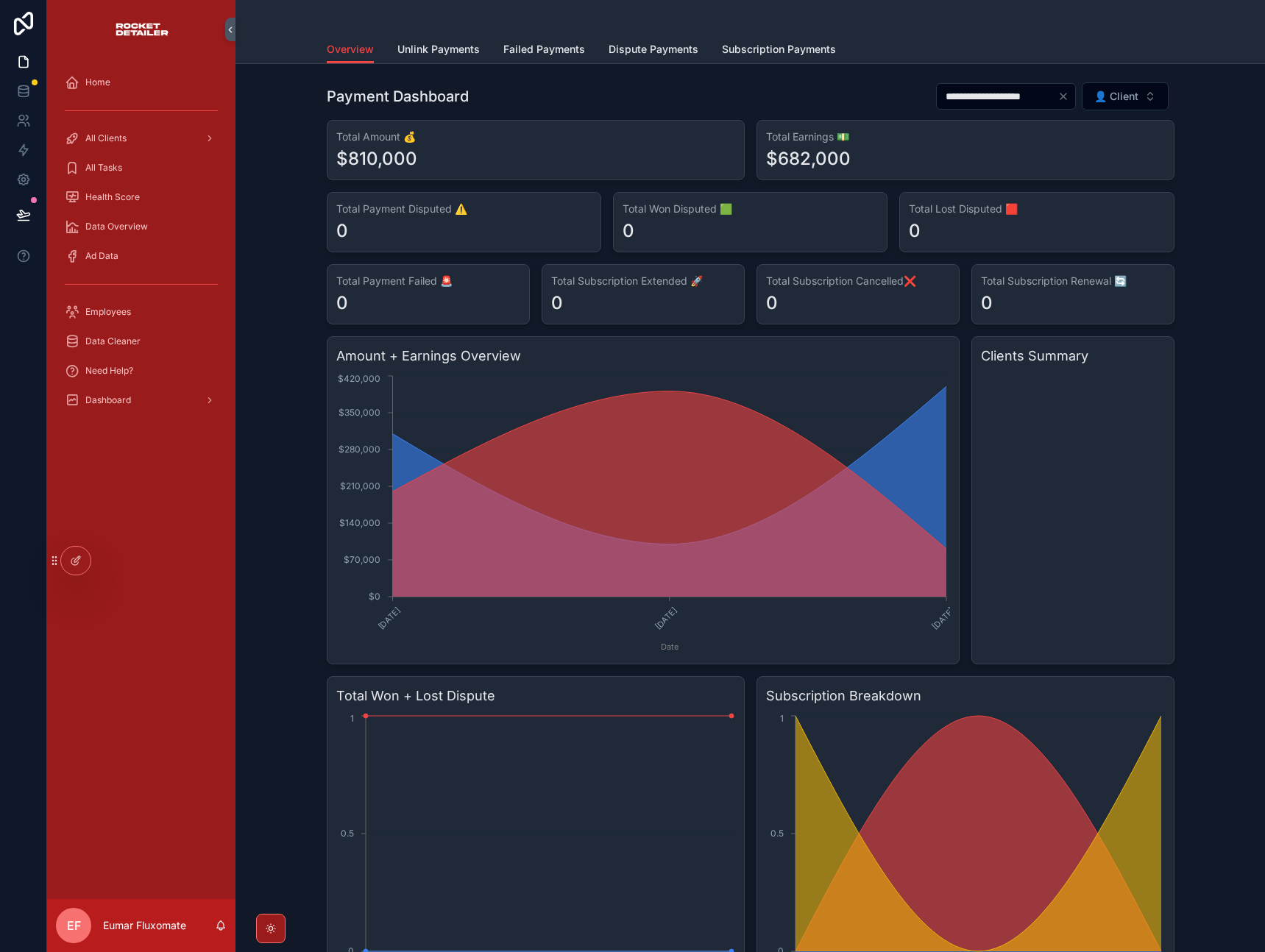
click at [1059, 98] on icon "Clear" at bounding box center [1064, 96] width 12 height 12
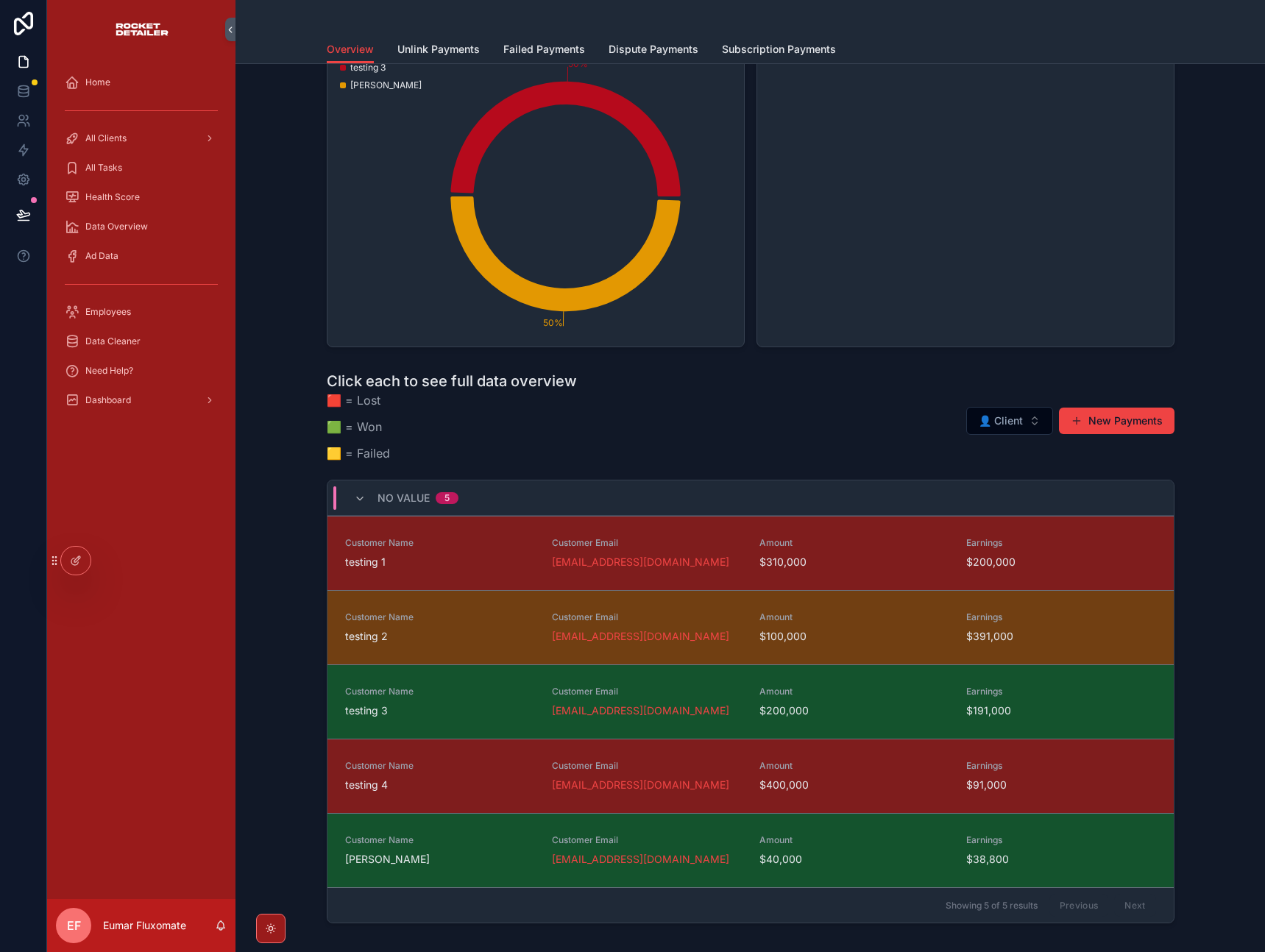
scroll to position [1013, 0]
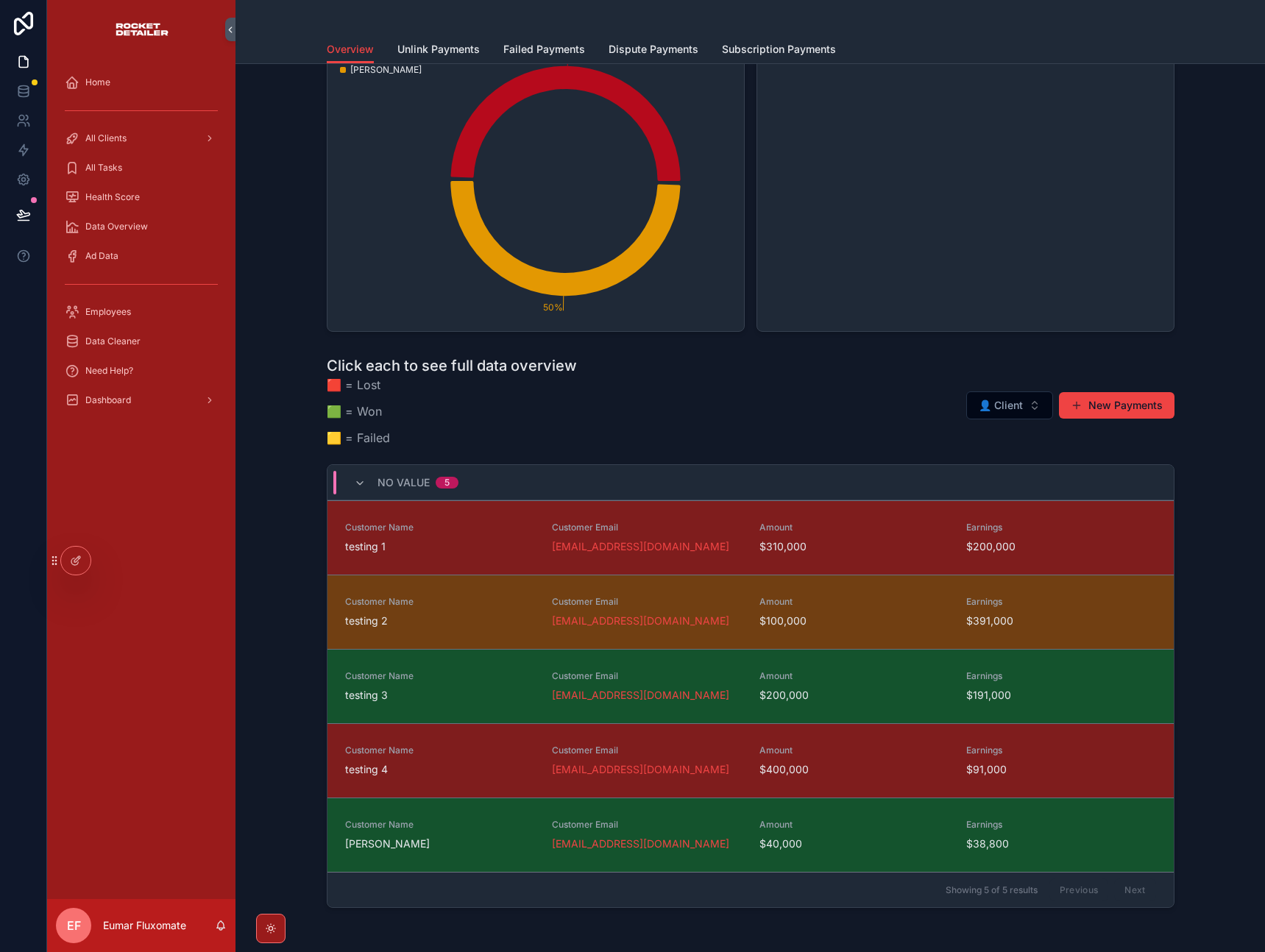
drag, startPoint x: 355, startPoint y: 392, endPoint x: 427, endPoint y: 415, distance: 75.6
click at [427, 415] on div "🟥 = Lost 🟩 = Won 🟨 = Failed" at bounding box center [452, 415] width 250 height 79
drag, startPoint x: 388, startPoint y: 436, endPoint x: 346, endPoint y: 394, distance: 59.4
click at [346, 394] on div "🟥 = Lost 🟩 = Won 🟨 = Failed" at bounding box center [452, 415] width 250 height 79
click at [417, 409] on p "🟩 = Won" at bounding box center [452, 411] width 250 height 18
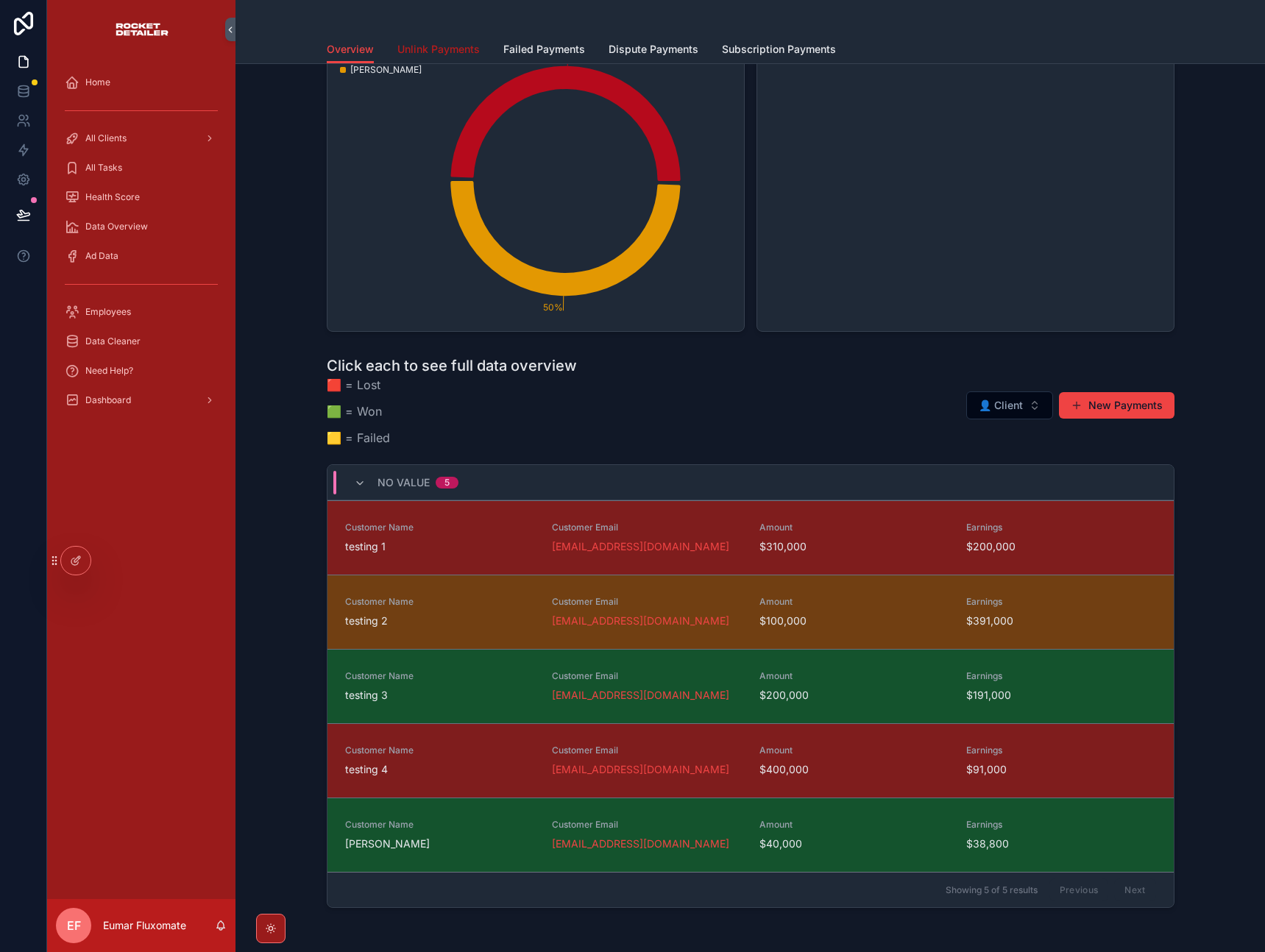
click at [418, 43] on span "Unlink Payments" at bounding box center [439, 49] width 83 height 14
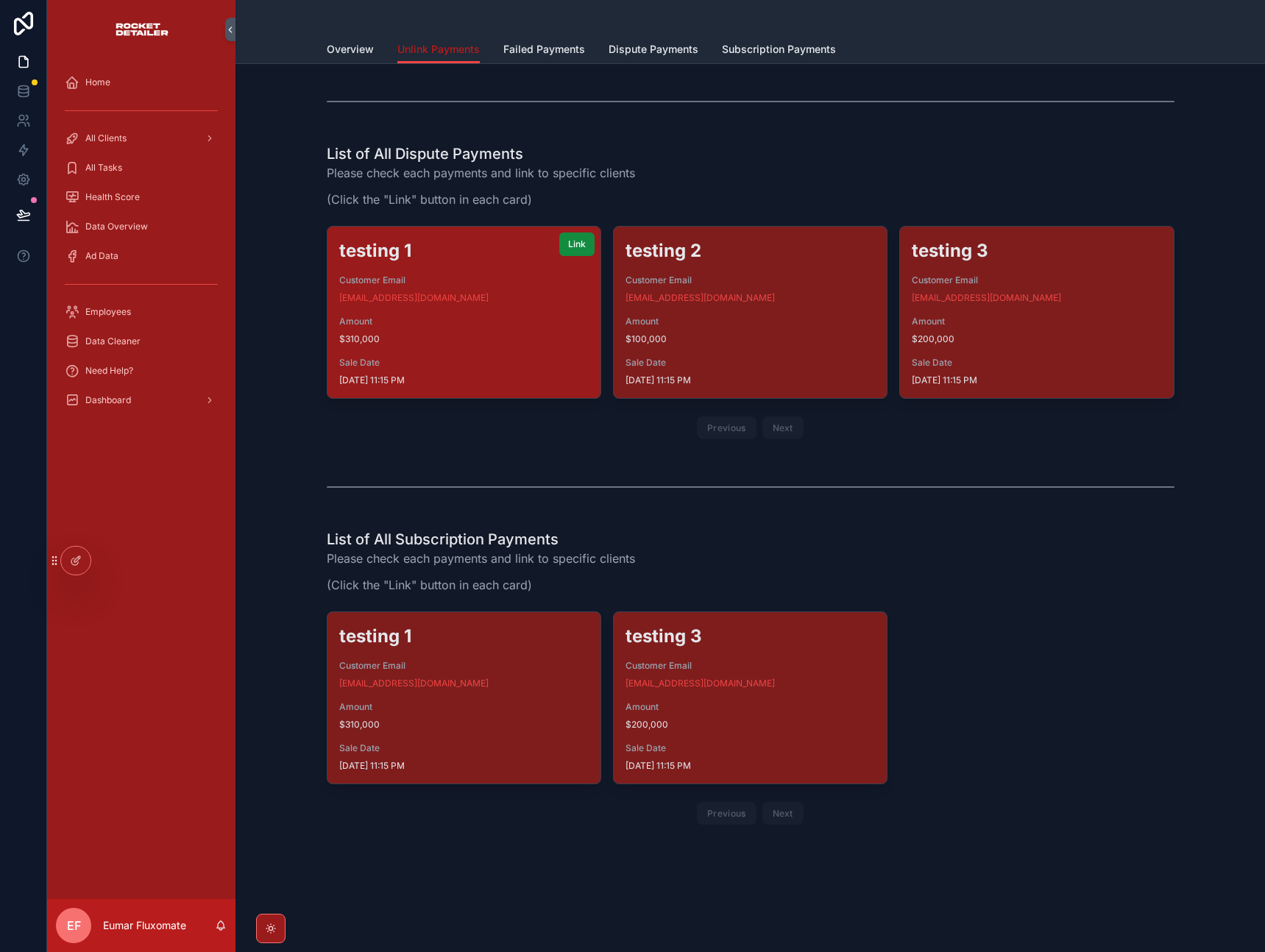
scroll to position [511, 0]
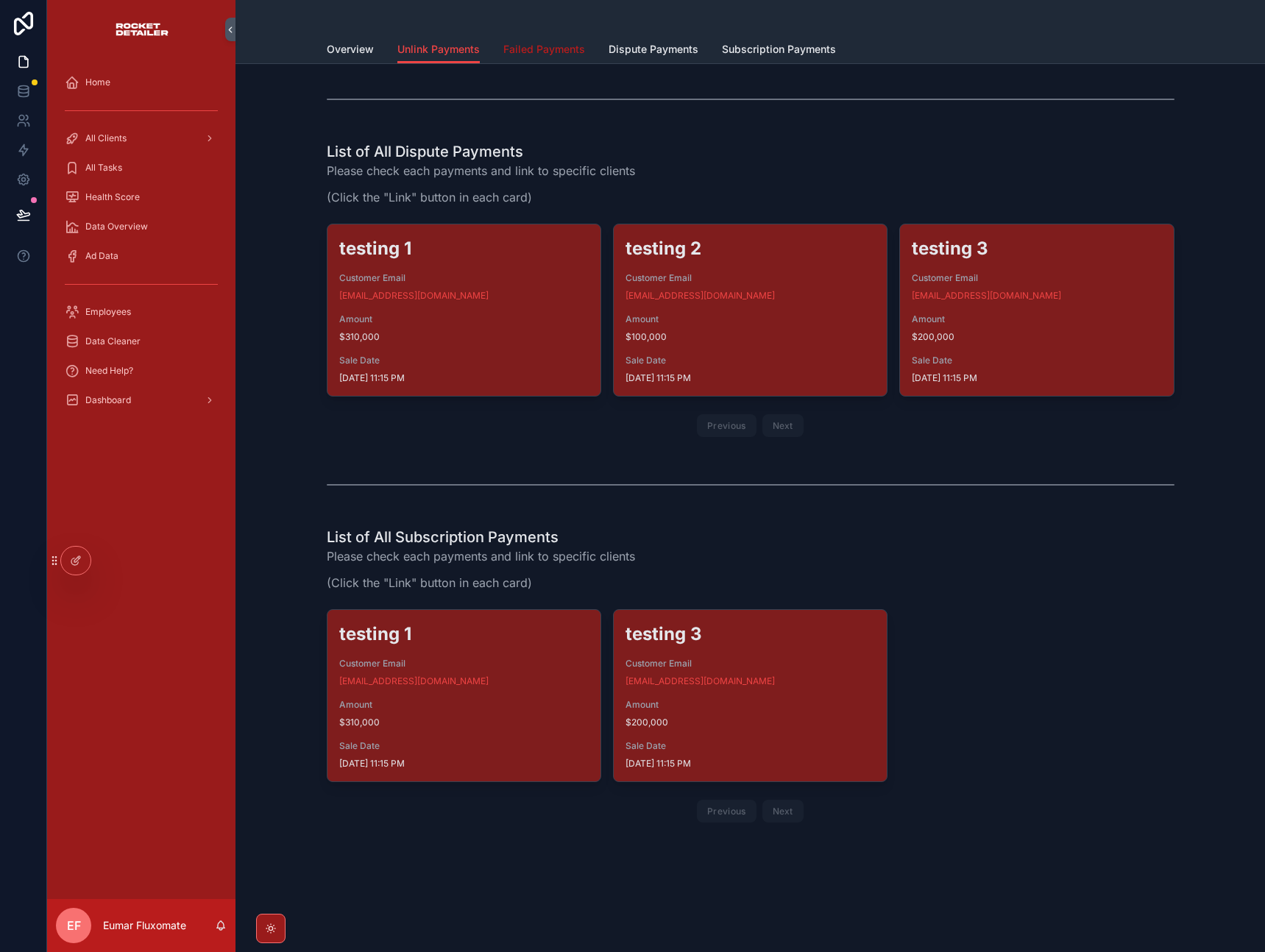
click at [527, 46] on span "Failed Payments" at bounding box center [544, 49] width 82 height 14
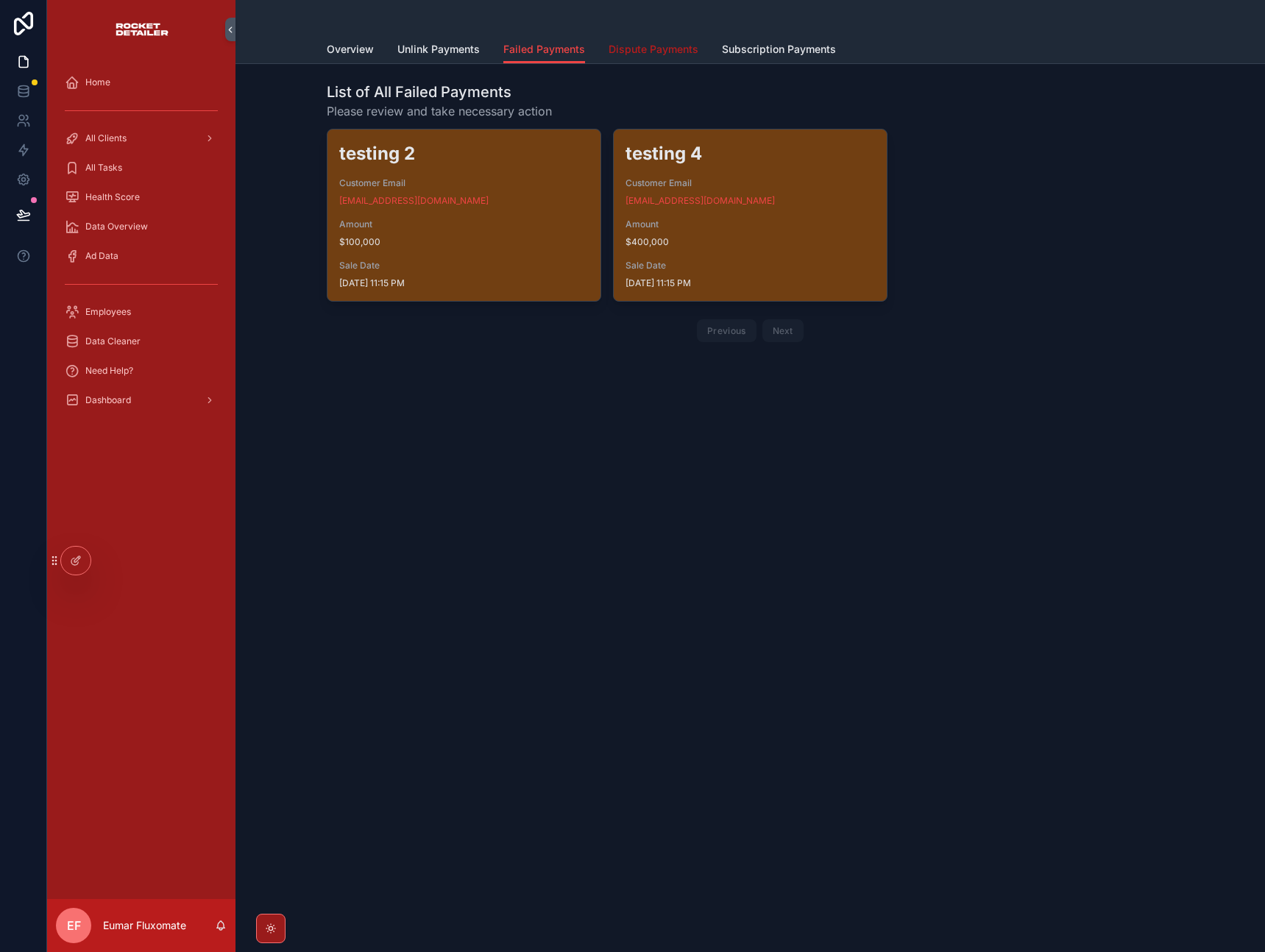
click at [635, 52] on span "Dispute Payments" at bounding box center [653, 49] width 90 height 14
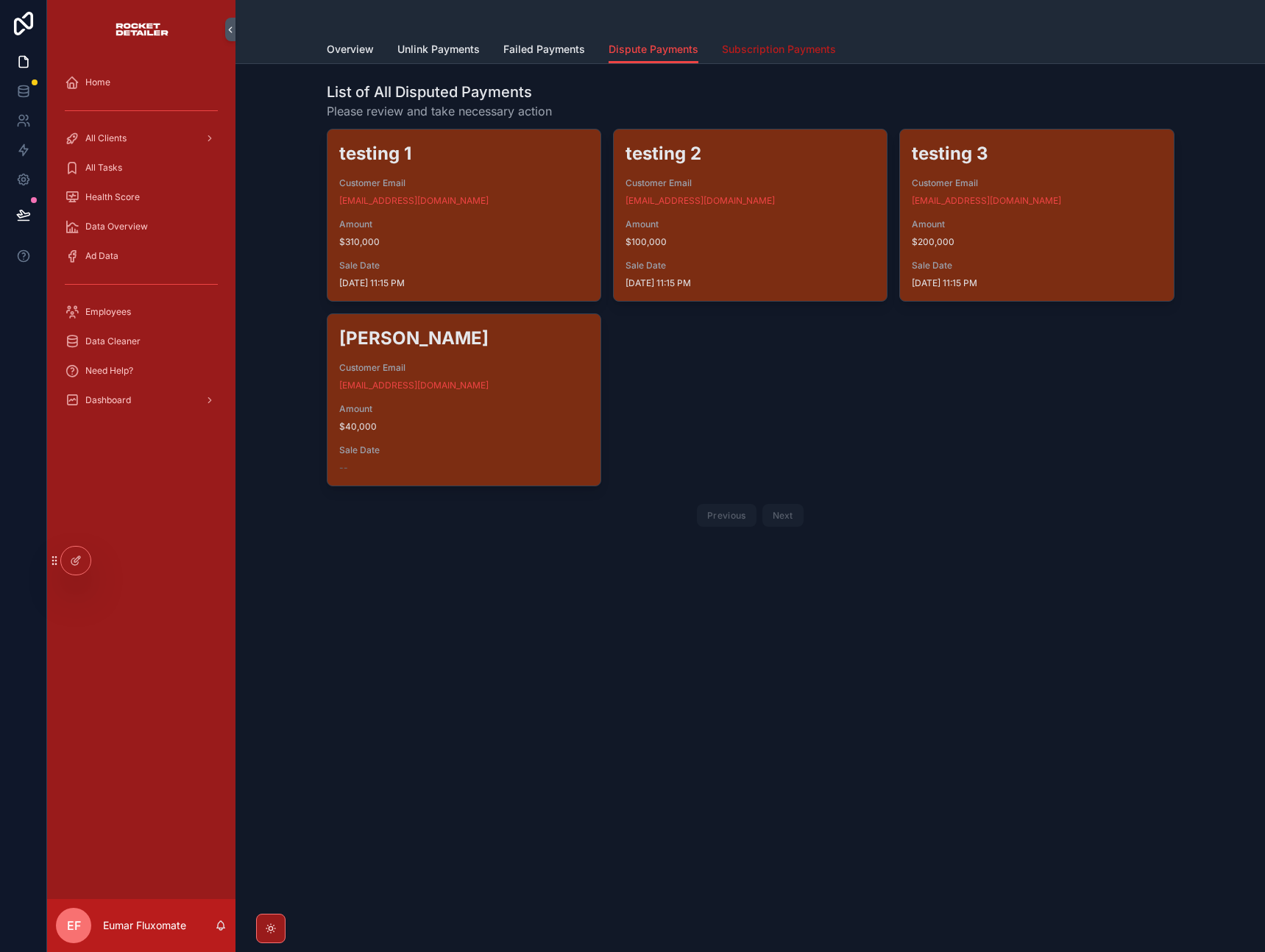
click at [793, 51] on span "Subscription Payments" at bounding box center [779, 49] width 114 height 14
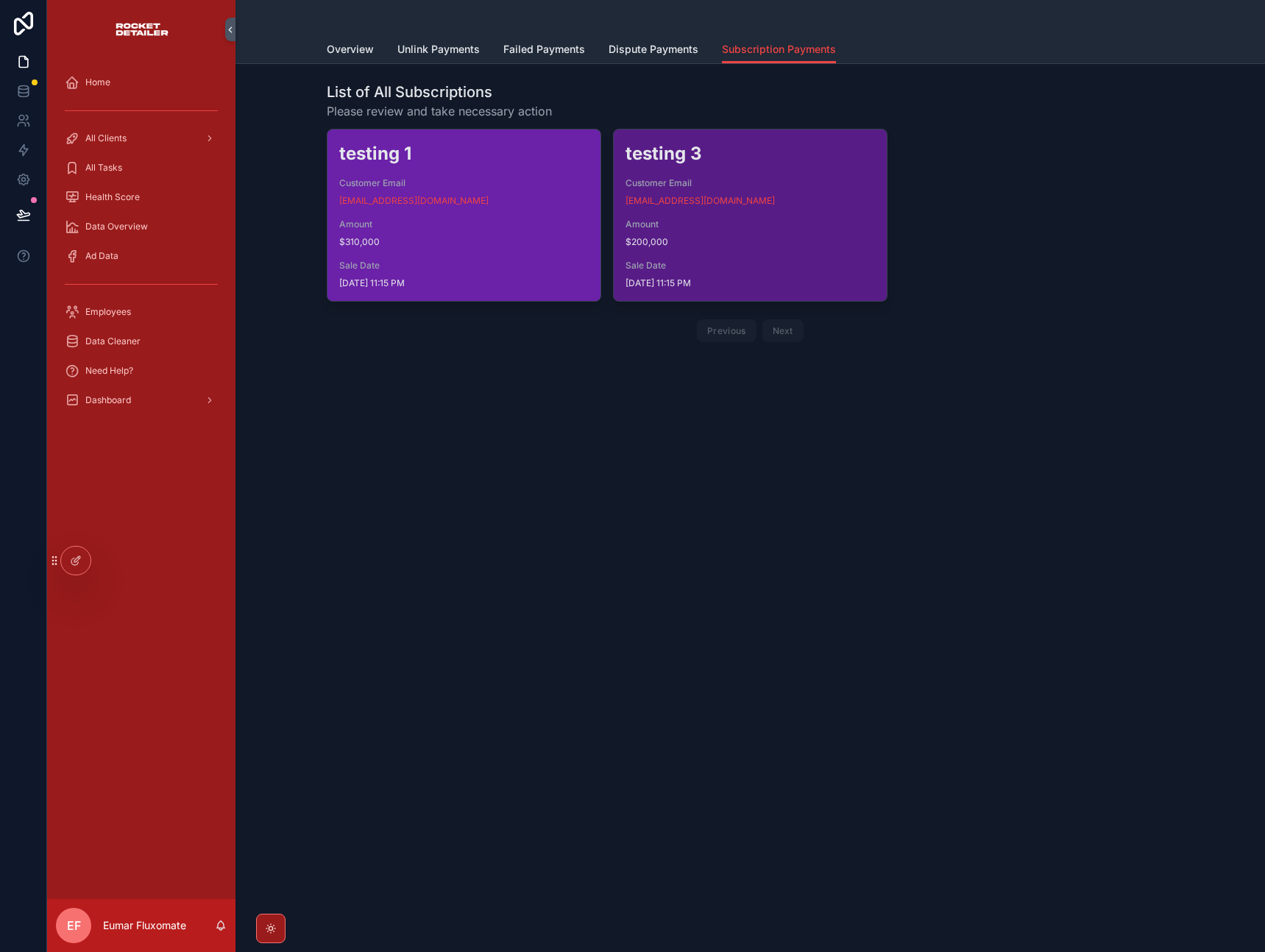
click at [487, 221] on span "Amount" at bounding box center [464, 224] width 249 height 12
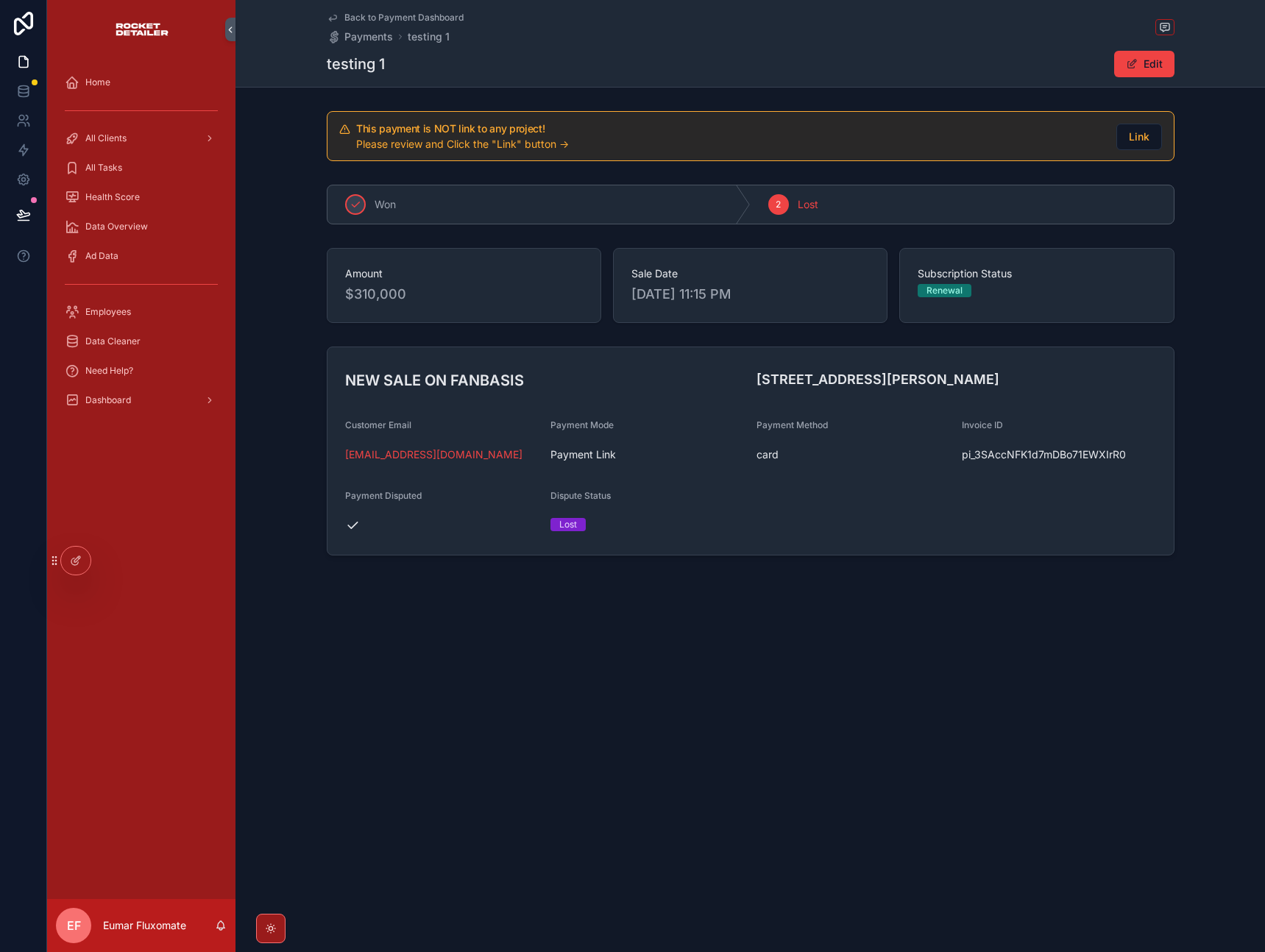
click at [293, 350] on div "NEW SALE ON FANBASIS [STREET_ADDRESS][PERSON_NAME] Customer Email [EMAIL_ADDRES…" at bounding box center [750, 451] width 1030 height 221
click at [540, 714] on div "Back to Payment Dashboard Payments testing 1 testing 1 Edit This payment is NOT…" at bounding box center [750, 476] width 1030 height 952
